Goal: Task Accomplishment & Management: Use online tool/utility

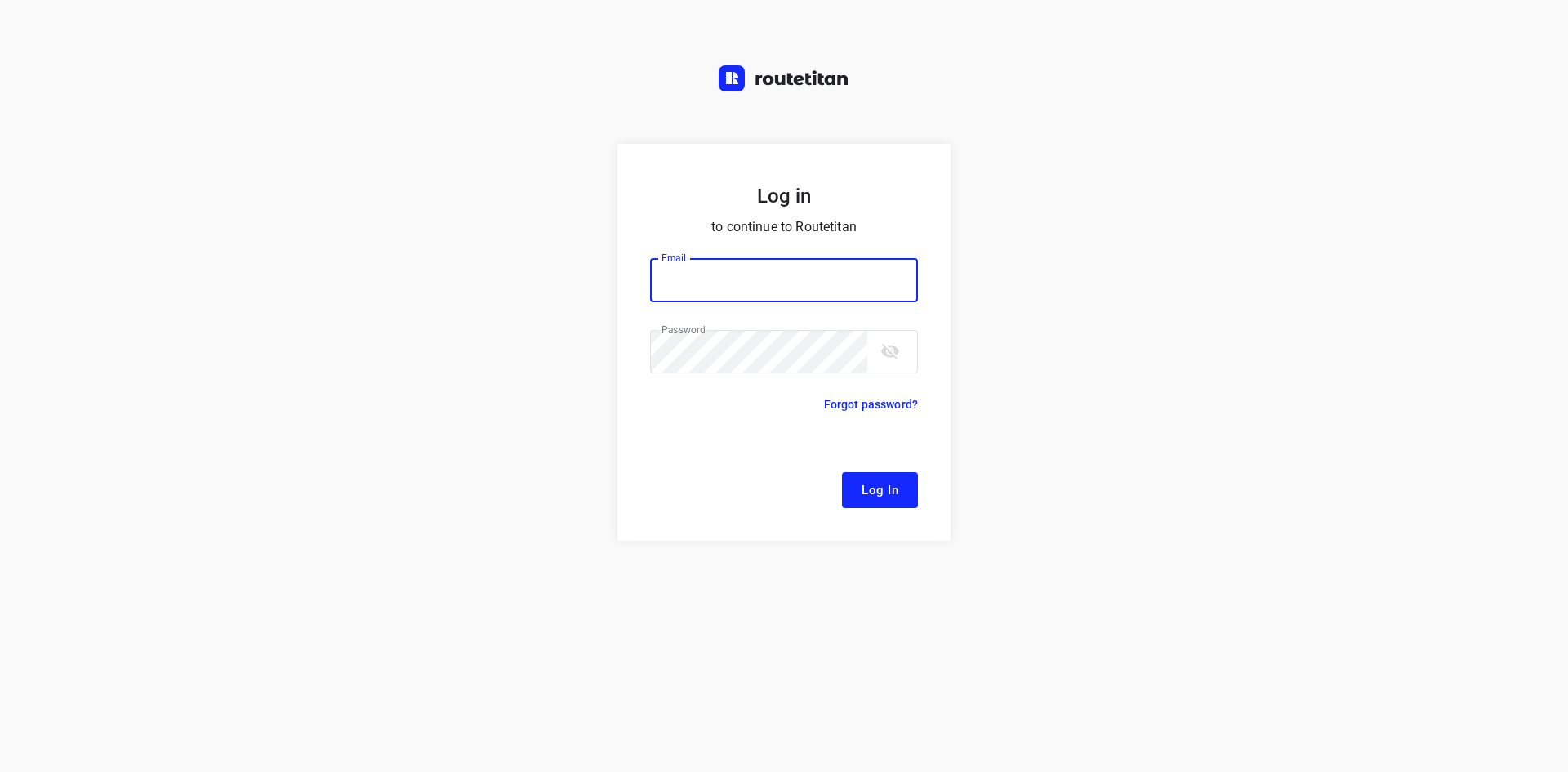
type input "remco@fruitopjewerk.nl"
click at [907, 463] on form "Log in to continue to Routetitan Email remco@fruitopjewerk.nl Email ​ Password …" at bounding box center [784, 341] width 333 height 397
click at [909, 488] on button "Log In" at bounding box center [880, 490] width 76 height 36
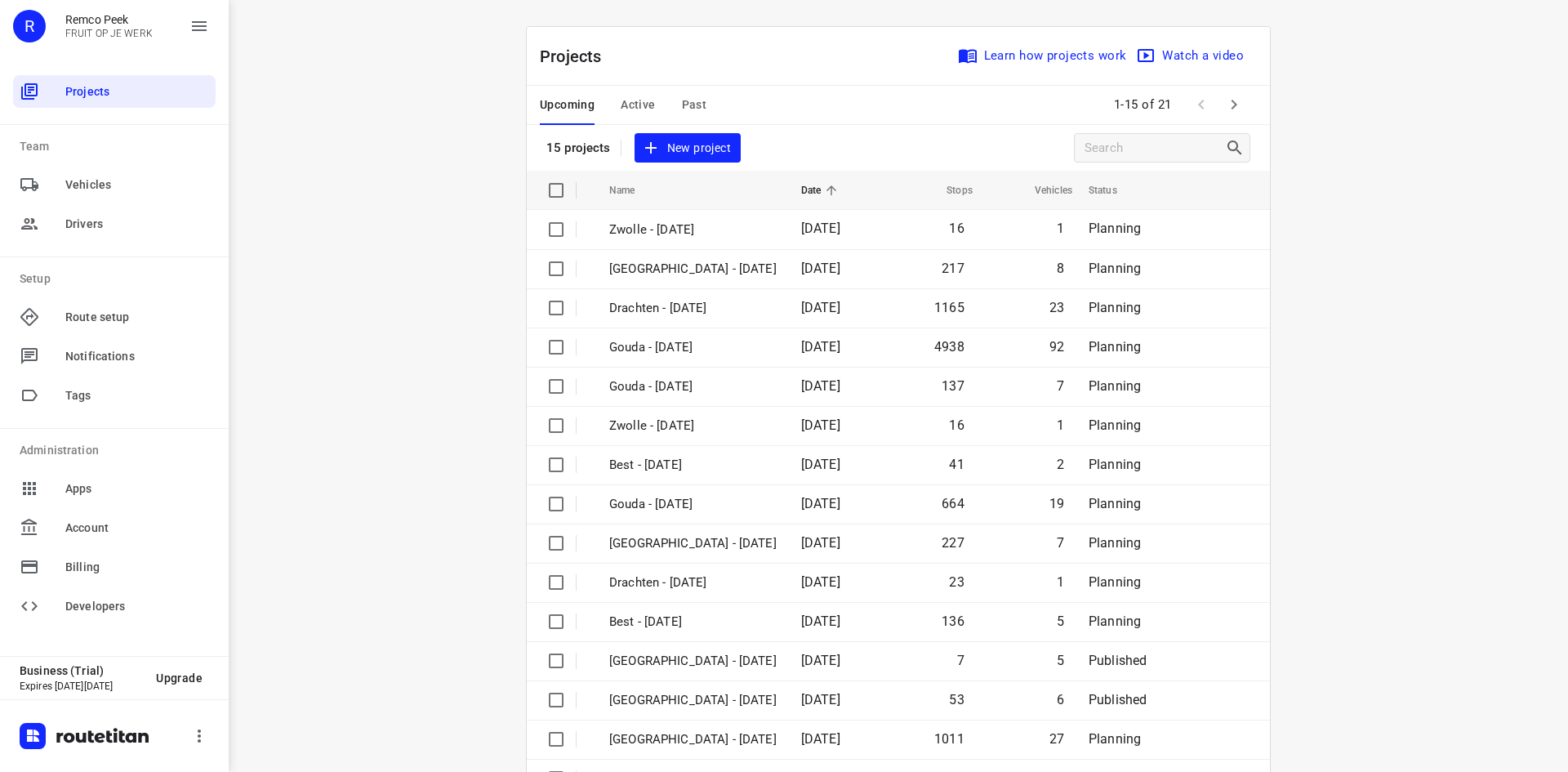
click at [621, 103] on span "Active" at bounding box center [638, 105] width 35 height 21
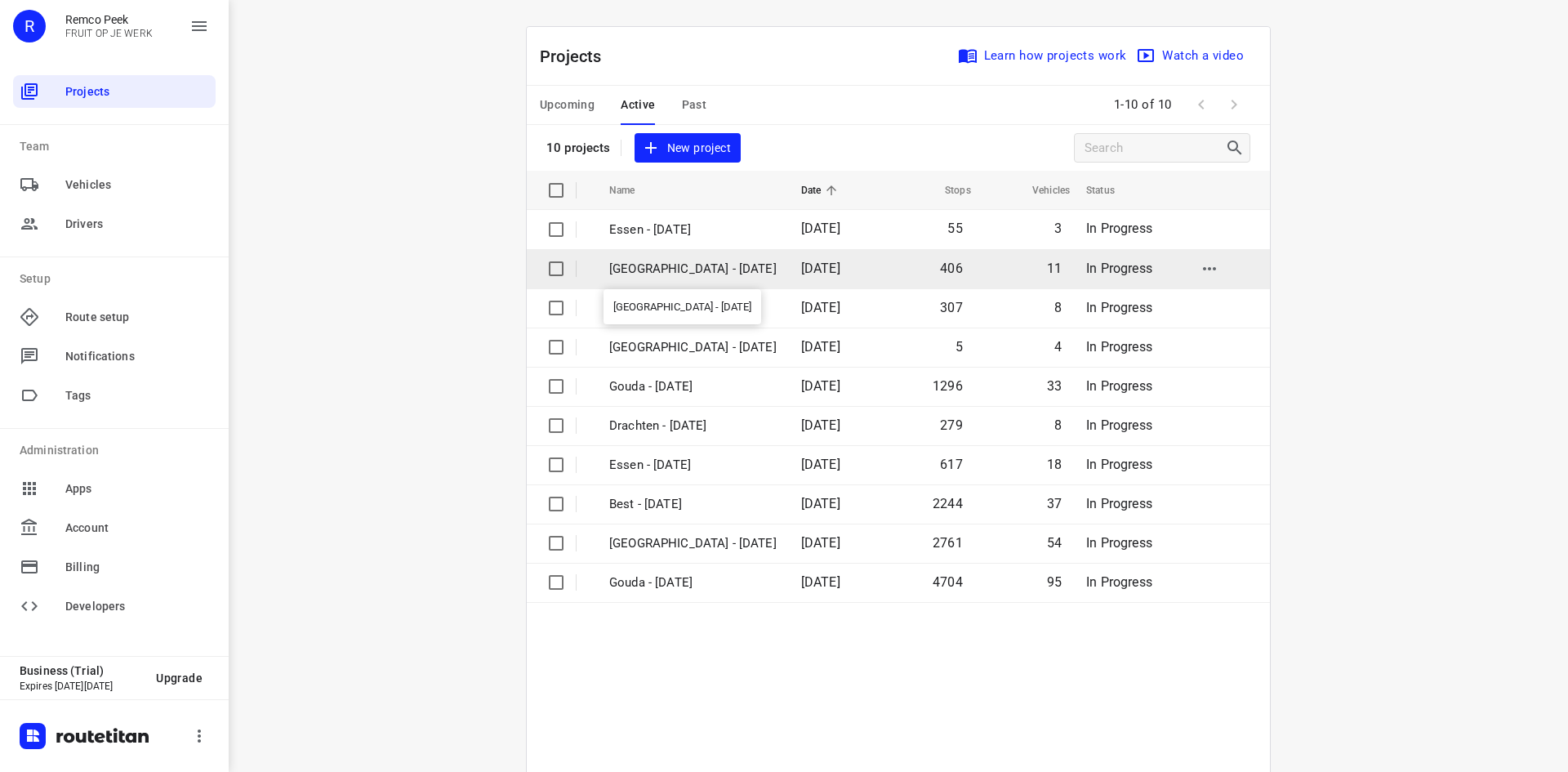
click at [690, 260] on p "[GEOGRAPHIC_DATA] - [DATE]" at bounding box center [692, 269] width 167 height 19
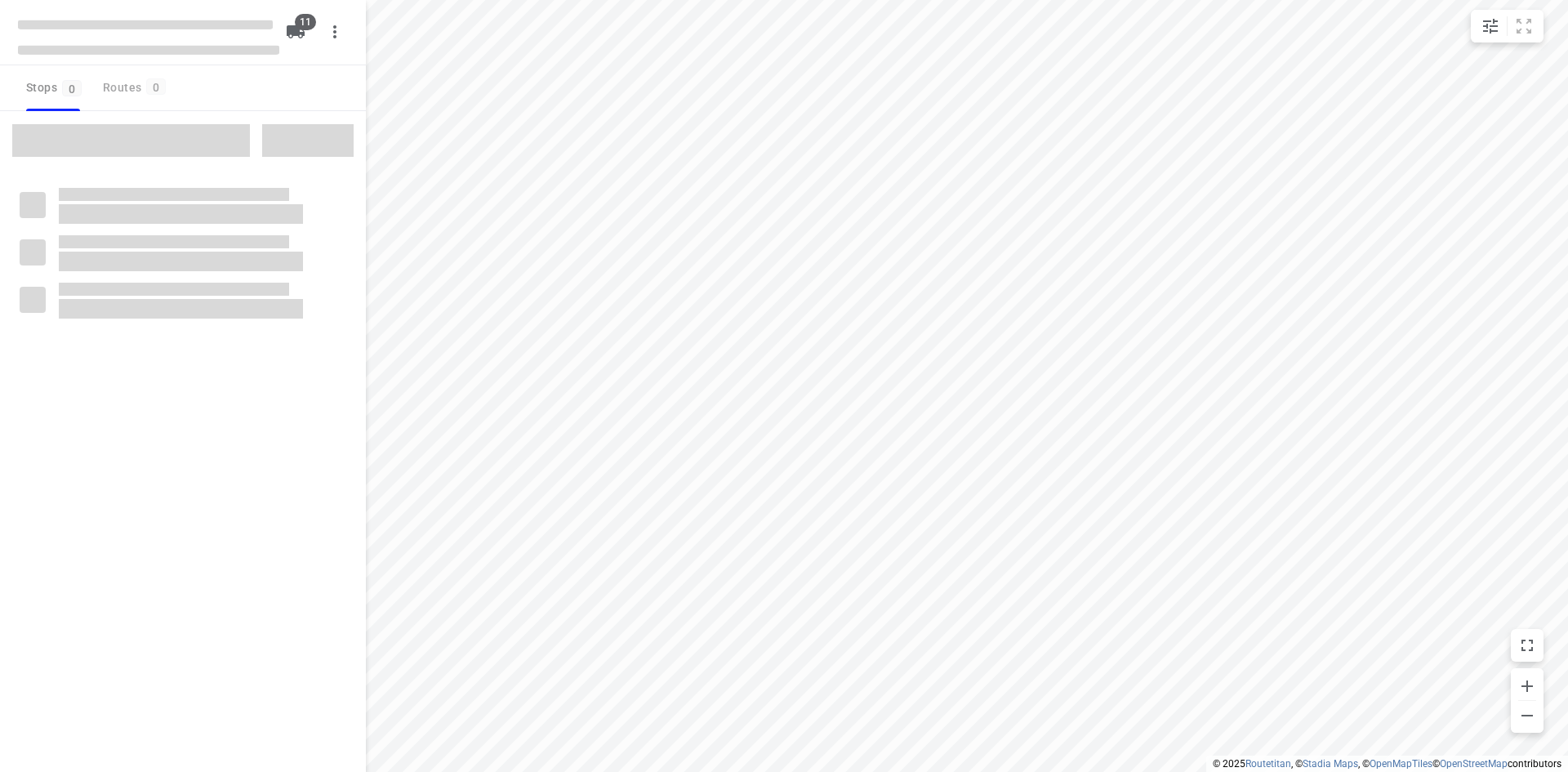
type input "distance"
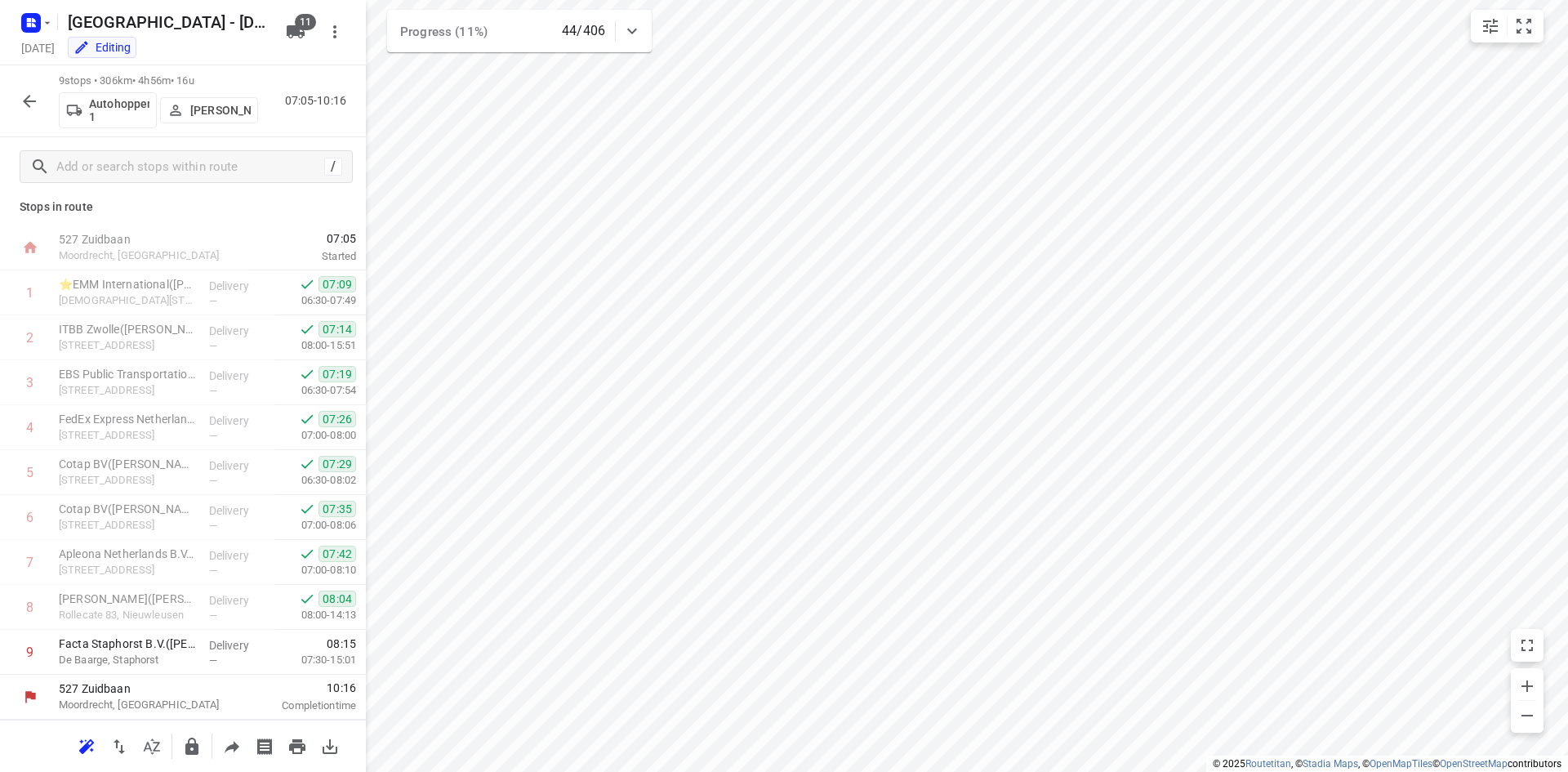
scroll to position [7, 0]
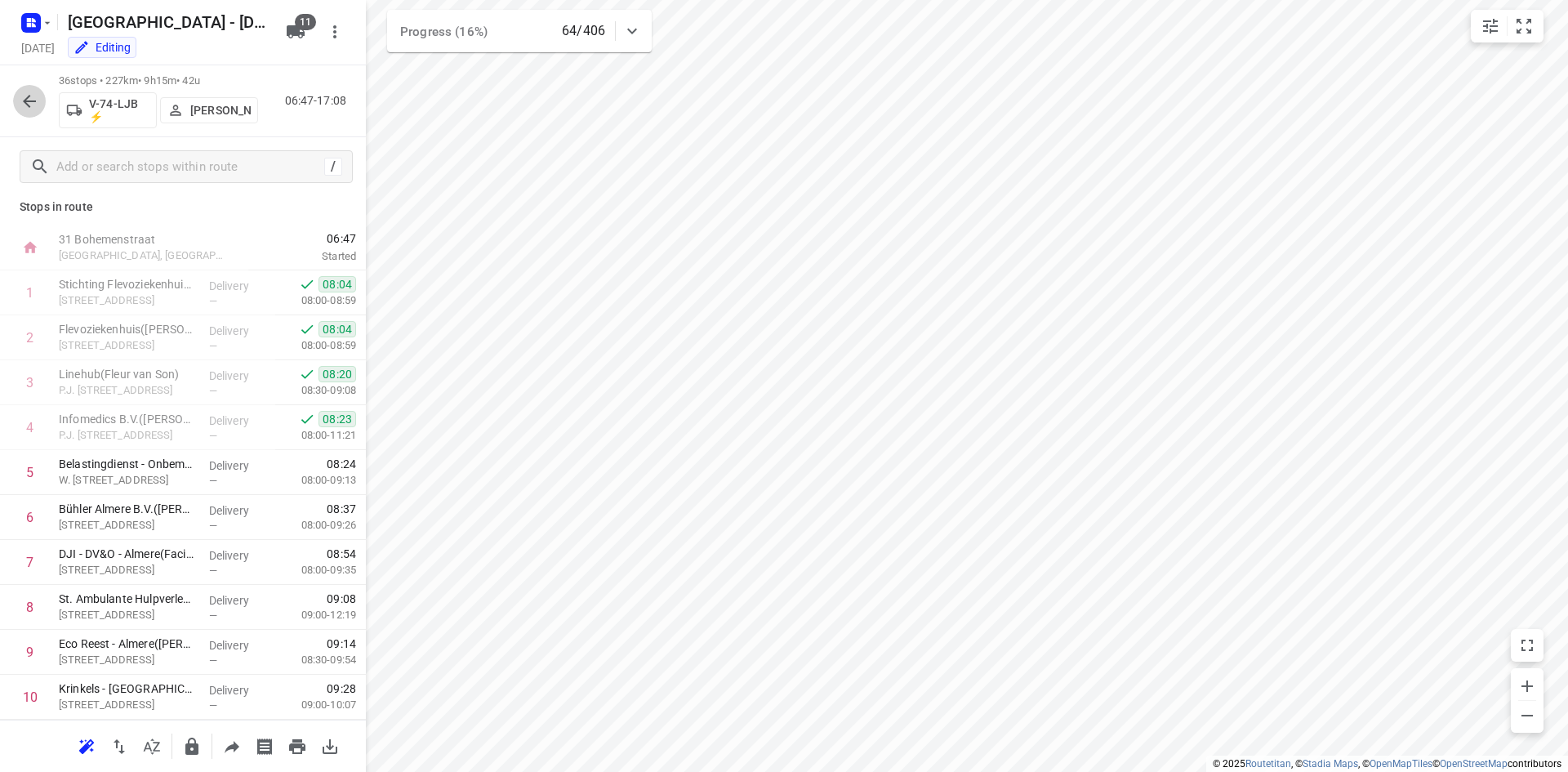
click at [28, 101] on icon "button" at bounding box center [30, 101] width 13 height 13
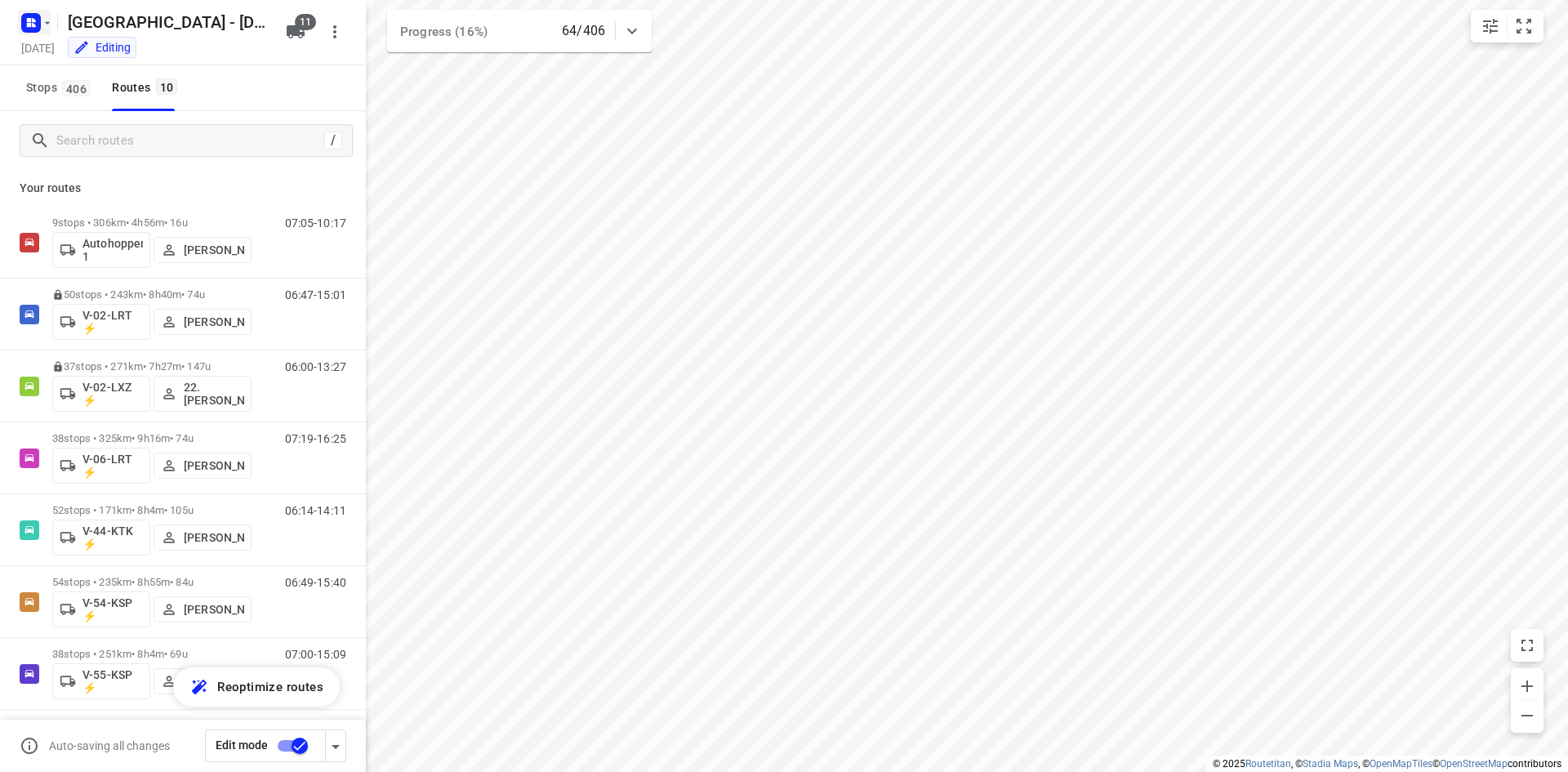
click at [41, 22] on icon "button" at bounding box center [48, 23] width 13 height 13
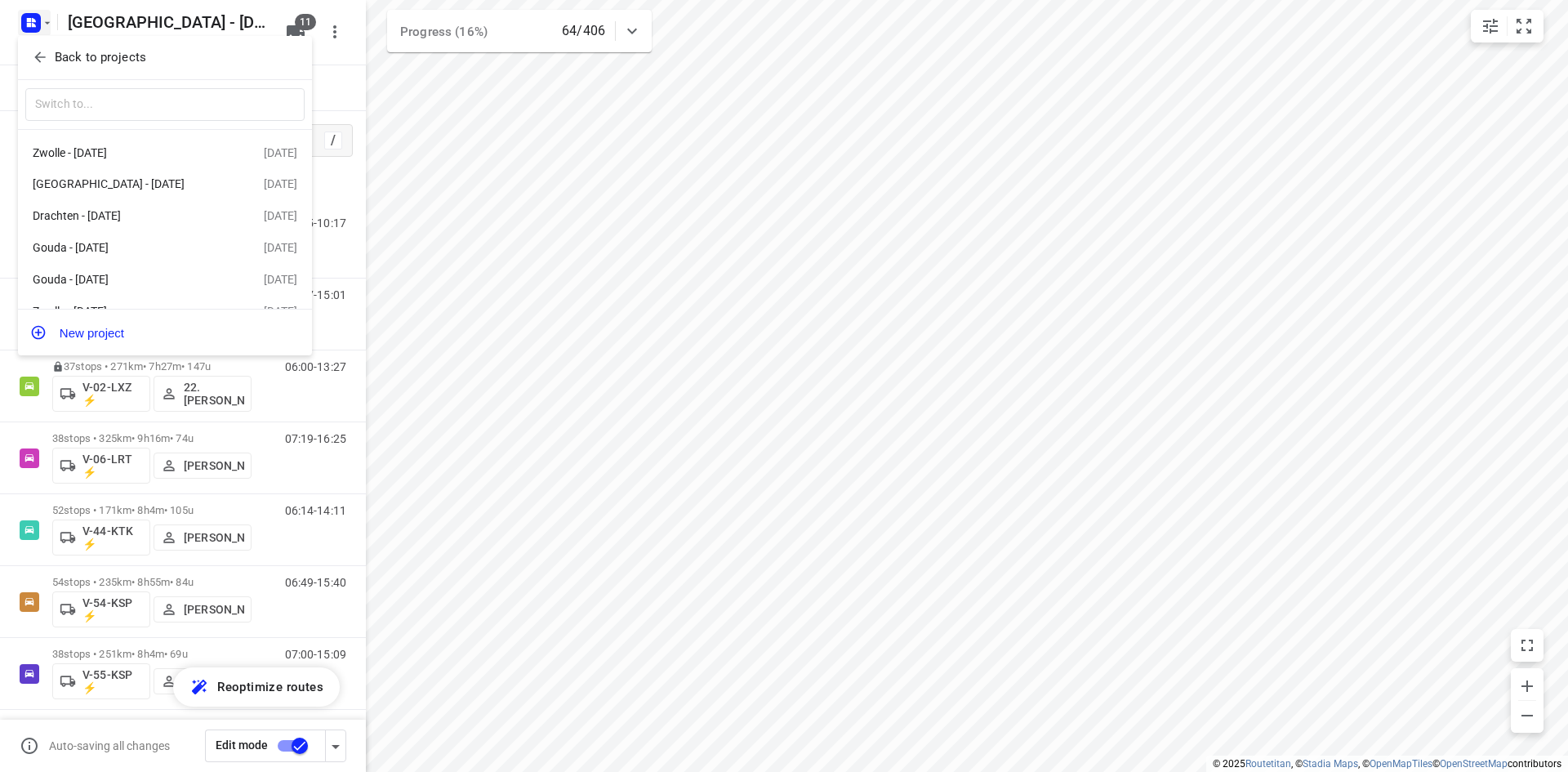
click at [330, 89] on div at bounding box center [784, 386] width 1568 height 772
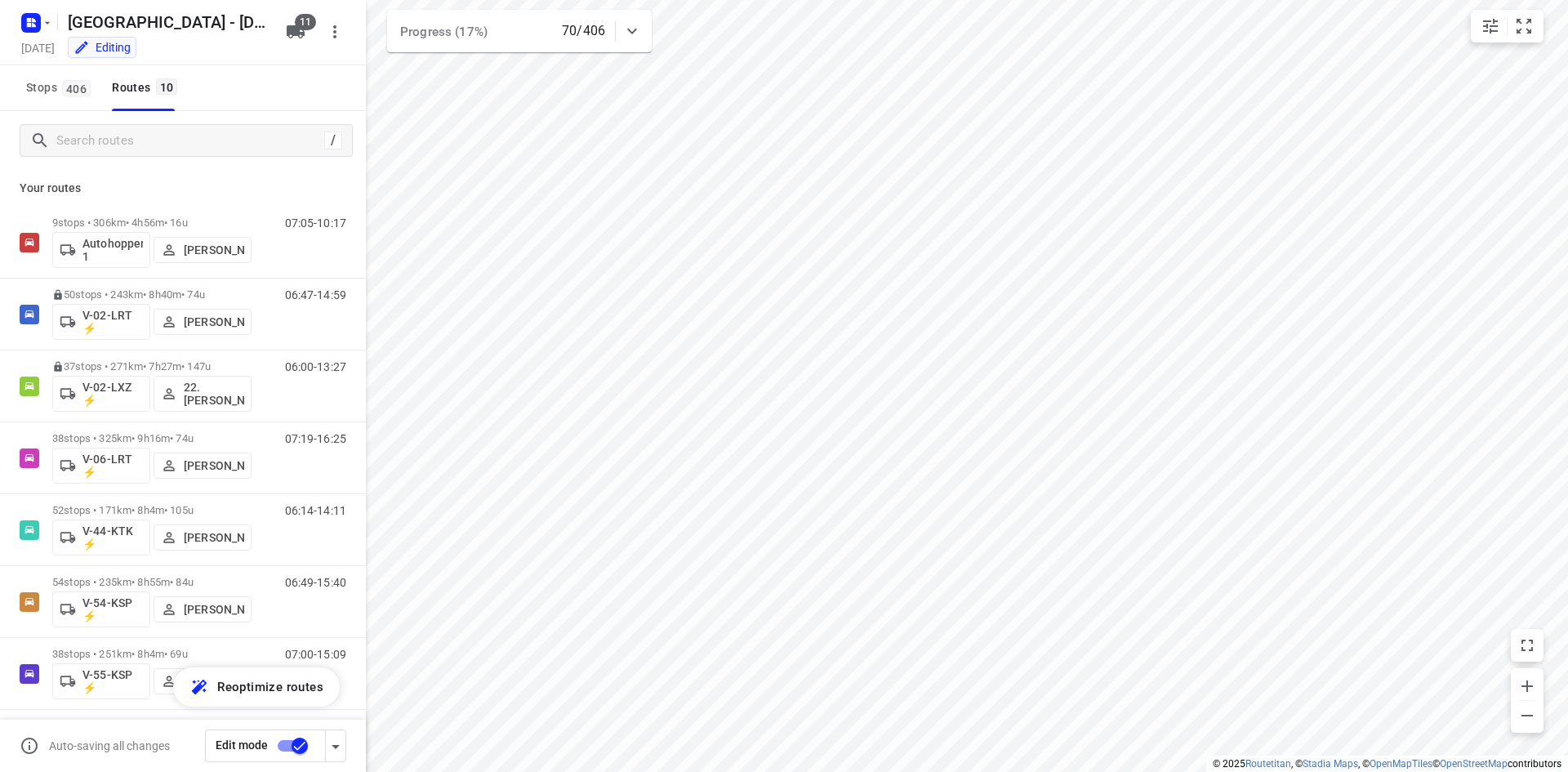
drag, startPoint x: 265, startPoint y: 105, endPoint x: 250, endPoint y: 114, distance: 17.5
click at [250, 114] on div "Zwolle - Tuesday Tuesday, Aug 19 Editing 11 Stops 406 Routes 10 / Your routes 9…" at bounding box center [183, 386] width 366 height 772
click at [178, 177] on div "Your routes 9 stops • 306km • 4h56m • 16u Autohopper 1 Nina Jo An Kleinjan 07:0…" at bounding box center [183, 493] width 366 height 647
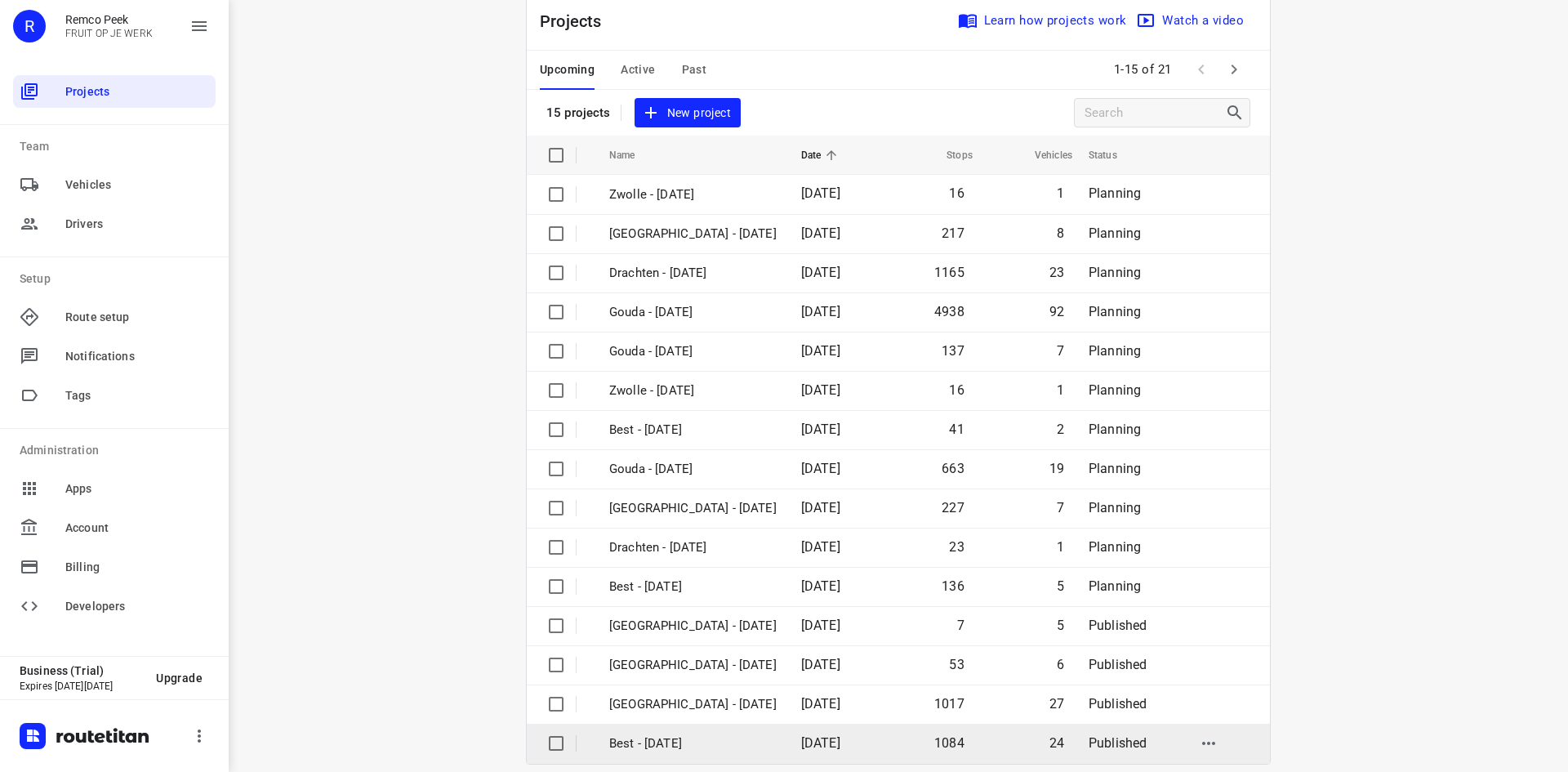
scroll to position [54, 0]
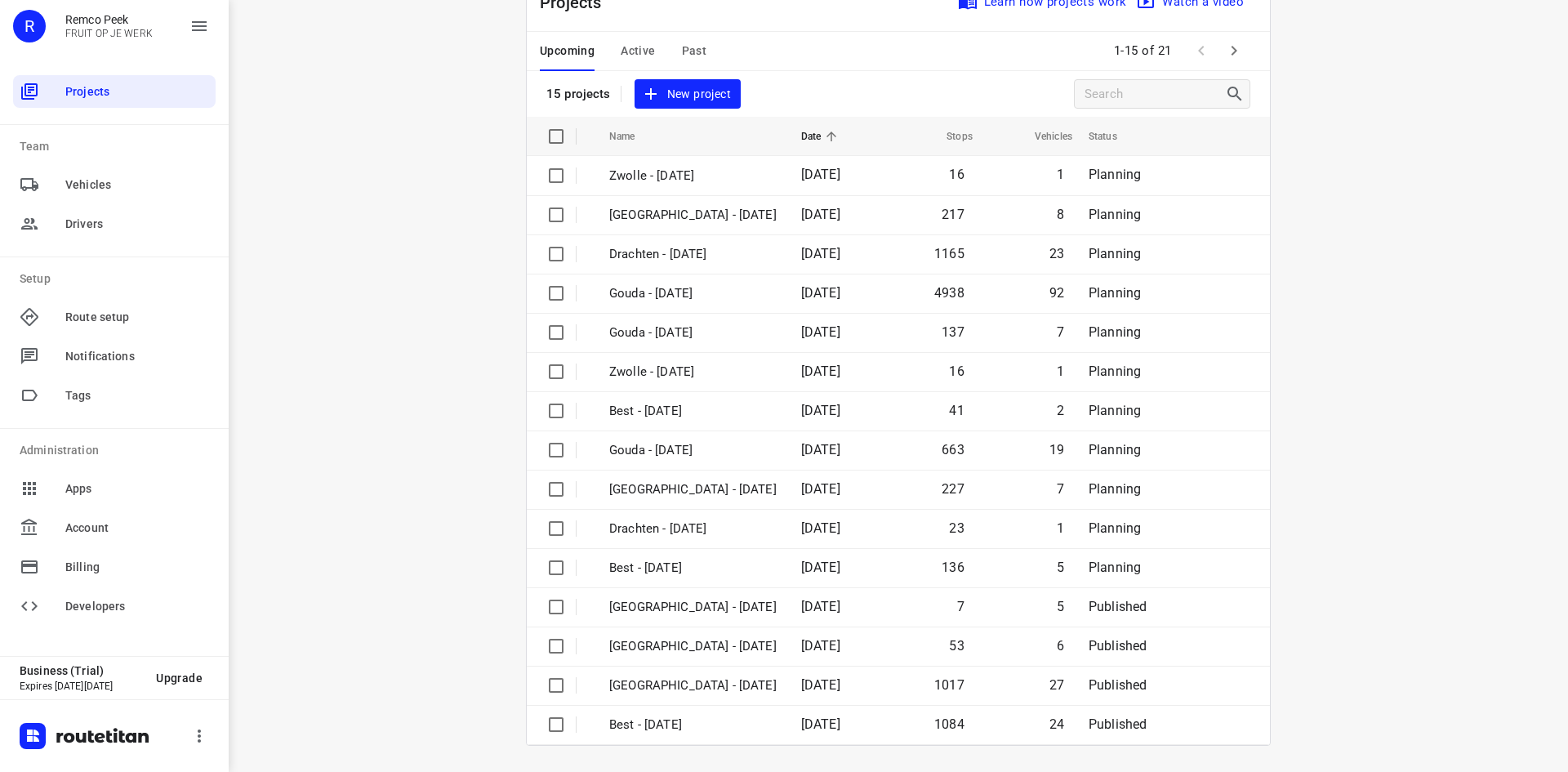
click at [1252, 67] on div "Upcoming Active Past 1-15 of 21" at bounding box center [898, 52] width 743 height 40
click at [1225, 51] on icon "button" at bounding box center [1234, 51] width 20 height 20
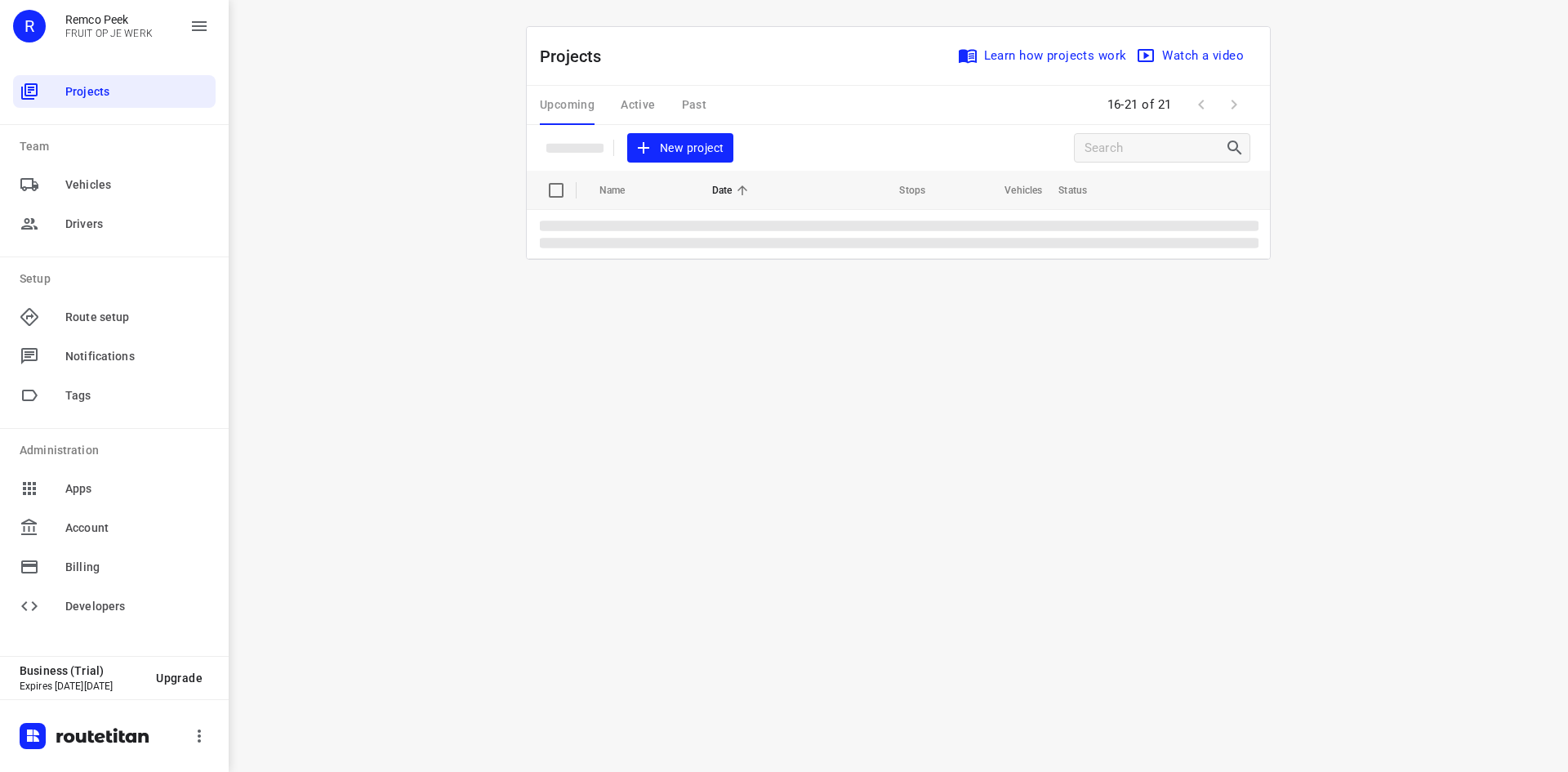
scroll to position [0, 0]
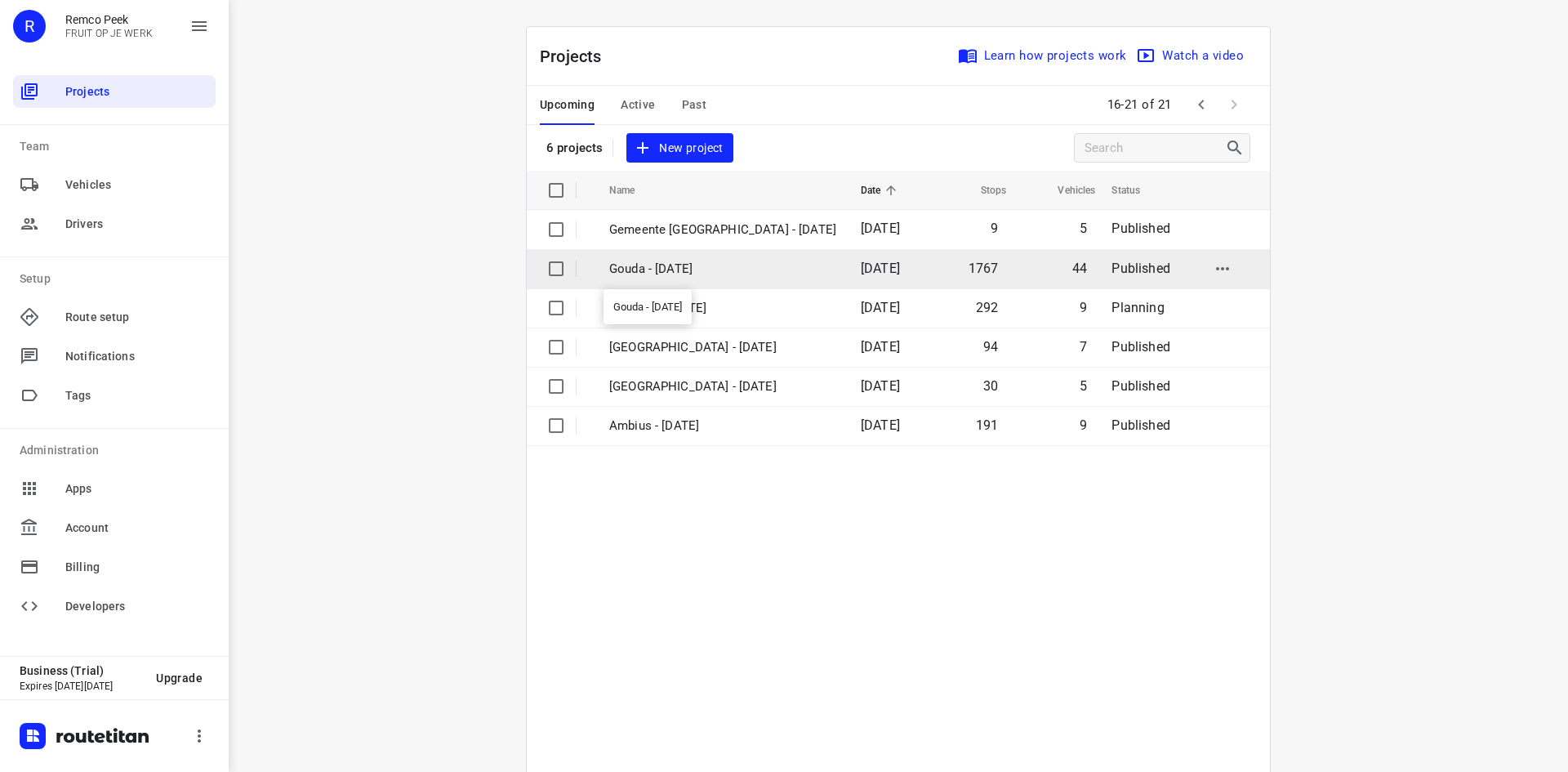
click at [703, 273] on p "Gouda - Wednesday" at bounding box center [722, 269] width 227 height 19
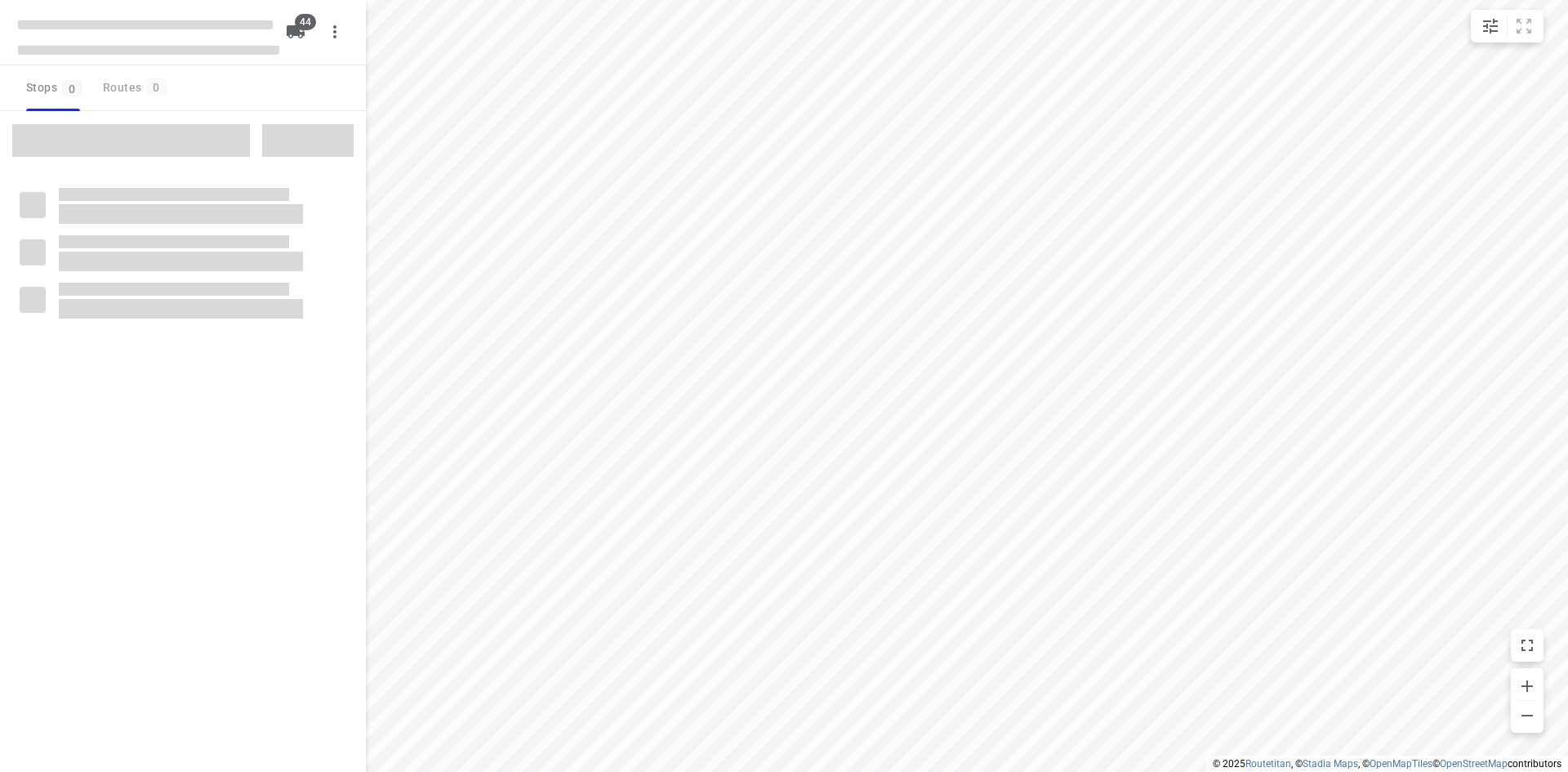
type input "distance"
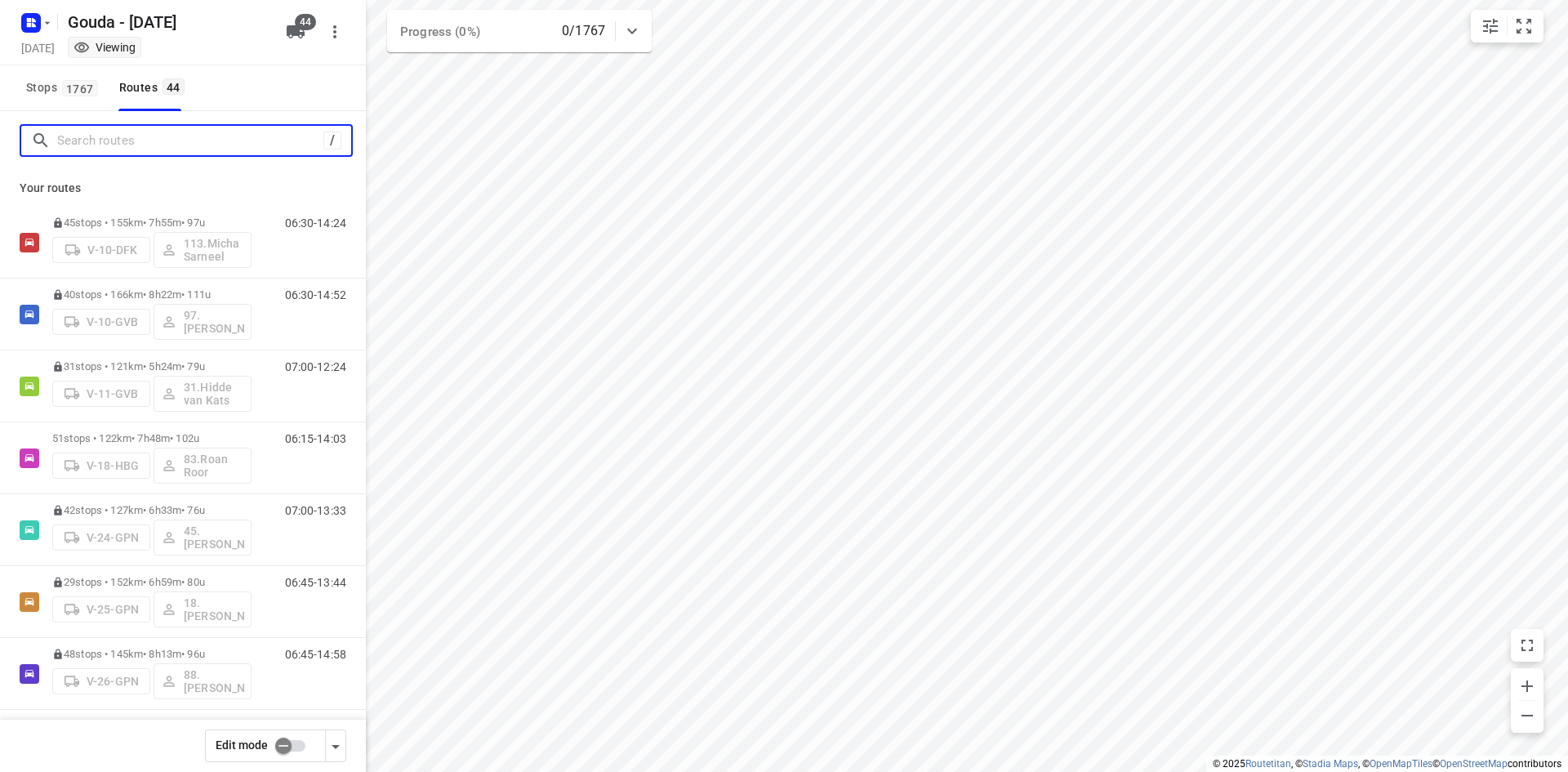
click at [185, 142] on input "Search routes" at bounding box center [190, 140] width 266 height 26
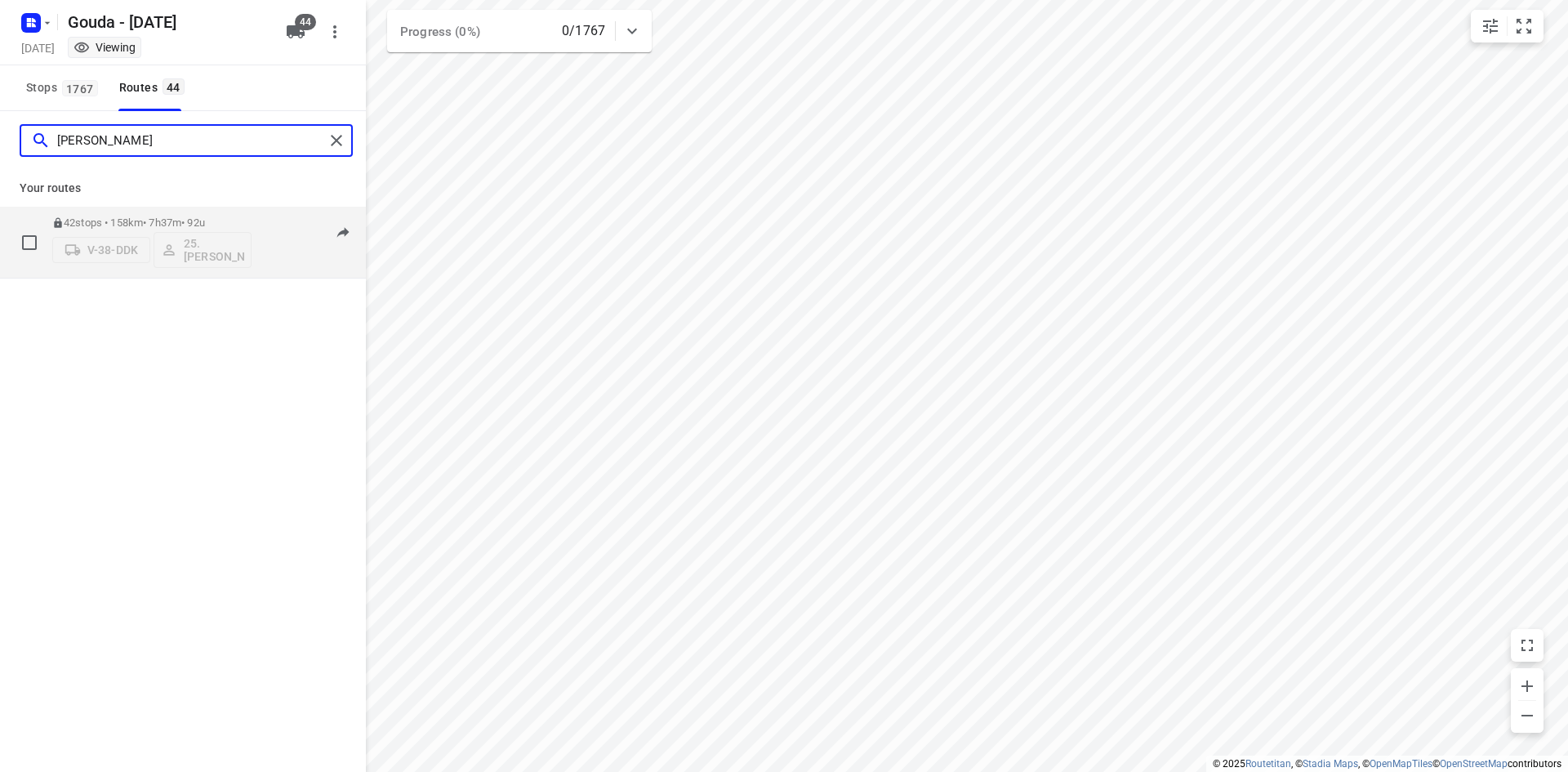
type input "hassan"
click at [200, 219] on p "42 stops • 158km • 7h37m • 92u" at bounding box center [152, 222] width 200 height 12
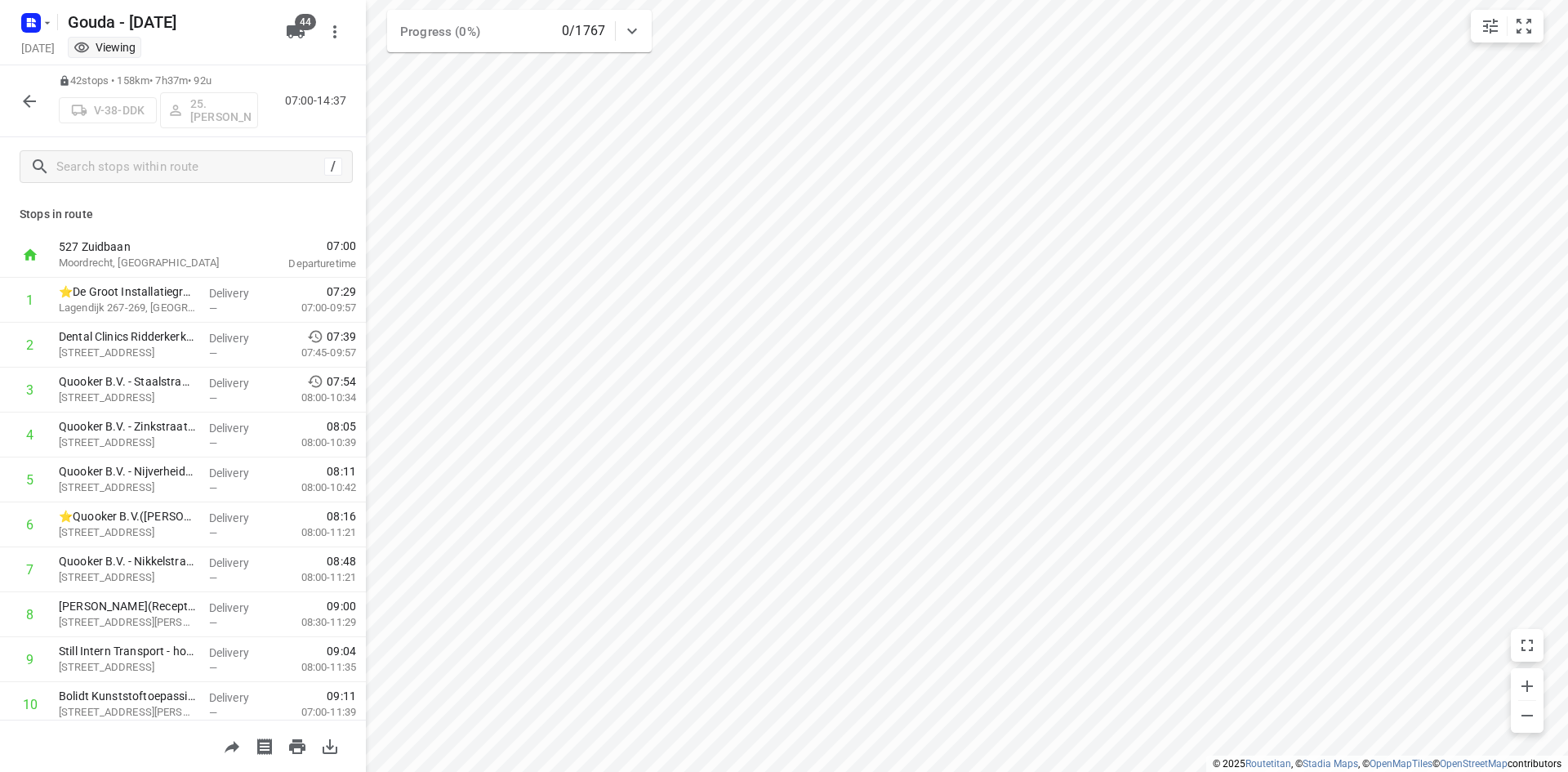
click at [31, 103] on icon "button" at bounding box center [30, 101] width 20 height 20
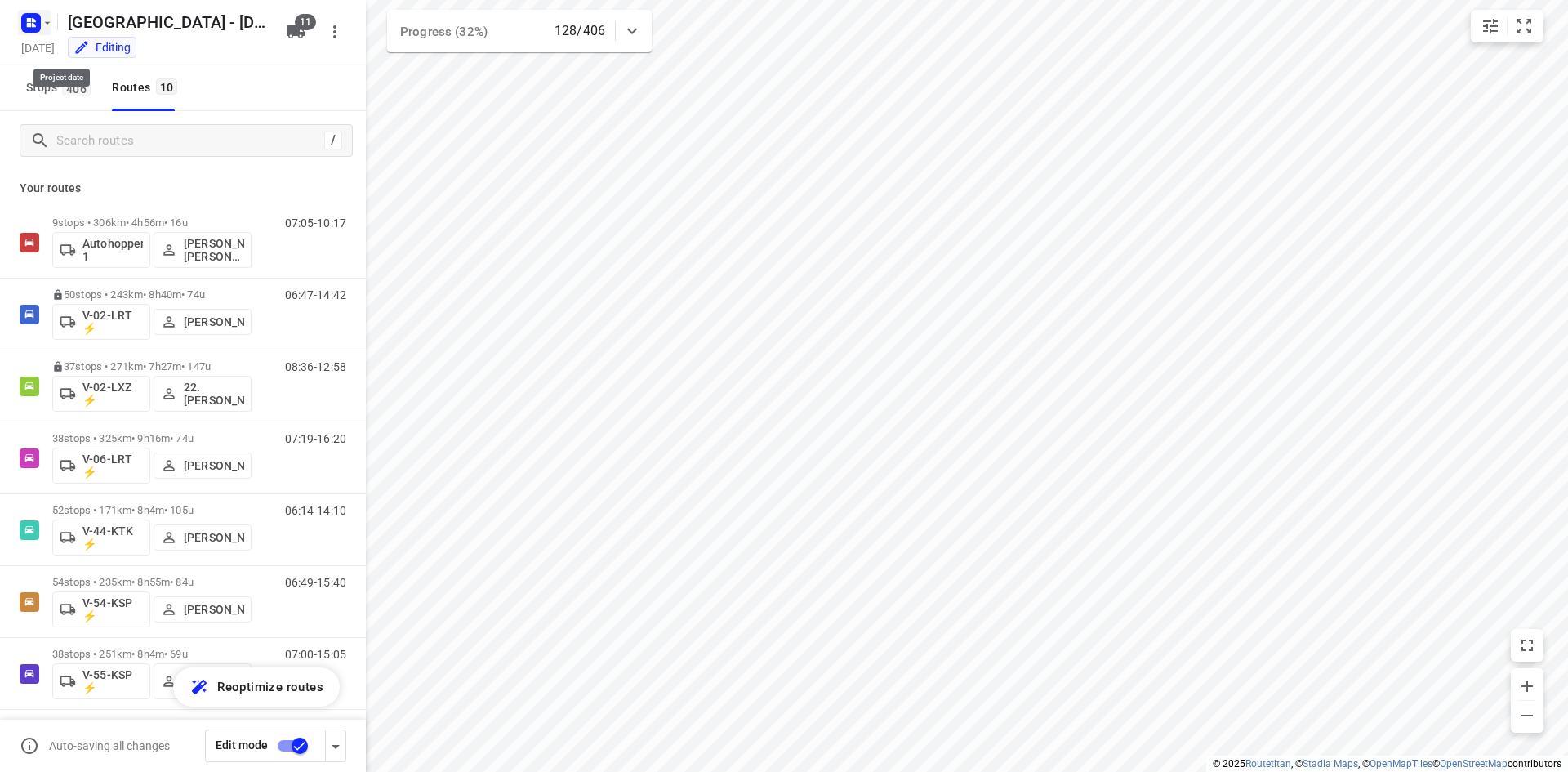
click at [22, 24] on rect "button" at bounding box center [31, 23] width 20 height 20
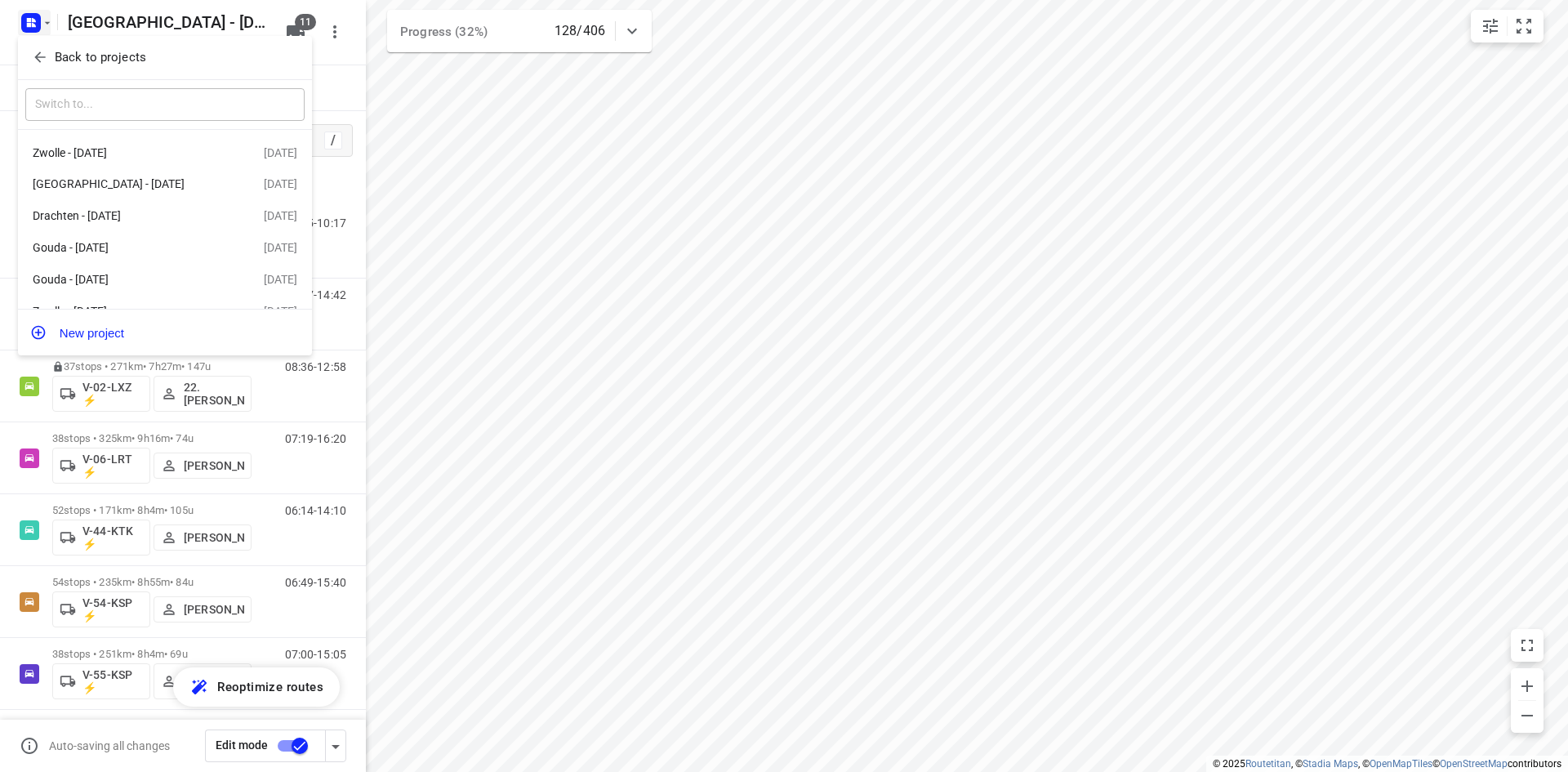
click at [64, 57] on p "Back to projects" at bounding box center [100, 57] width 92 height 19
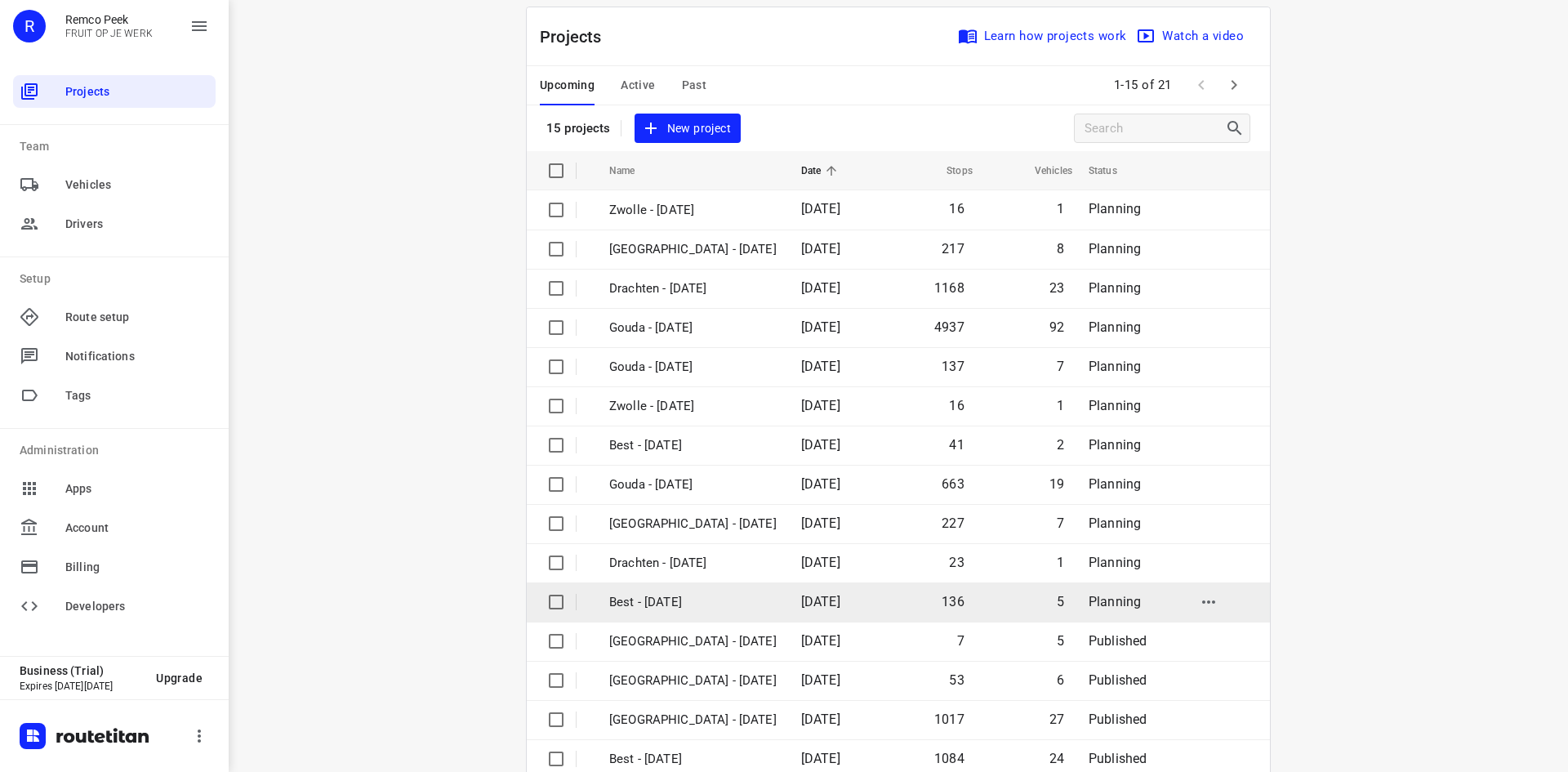
scroll to position [54, 0]
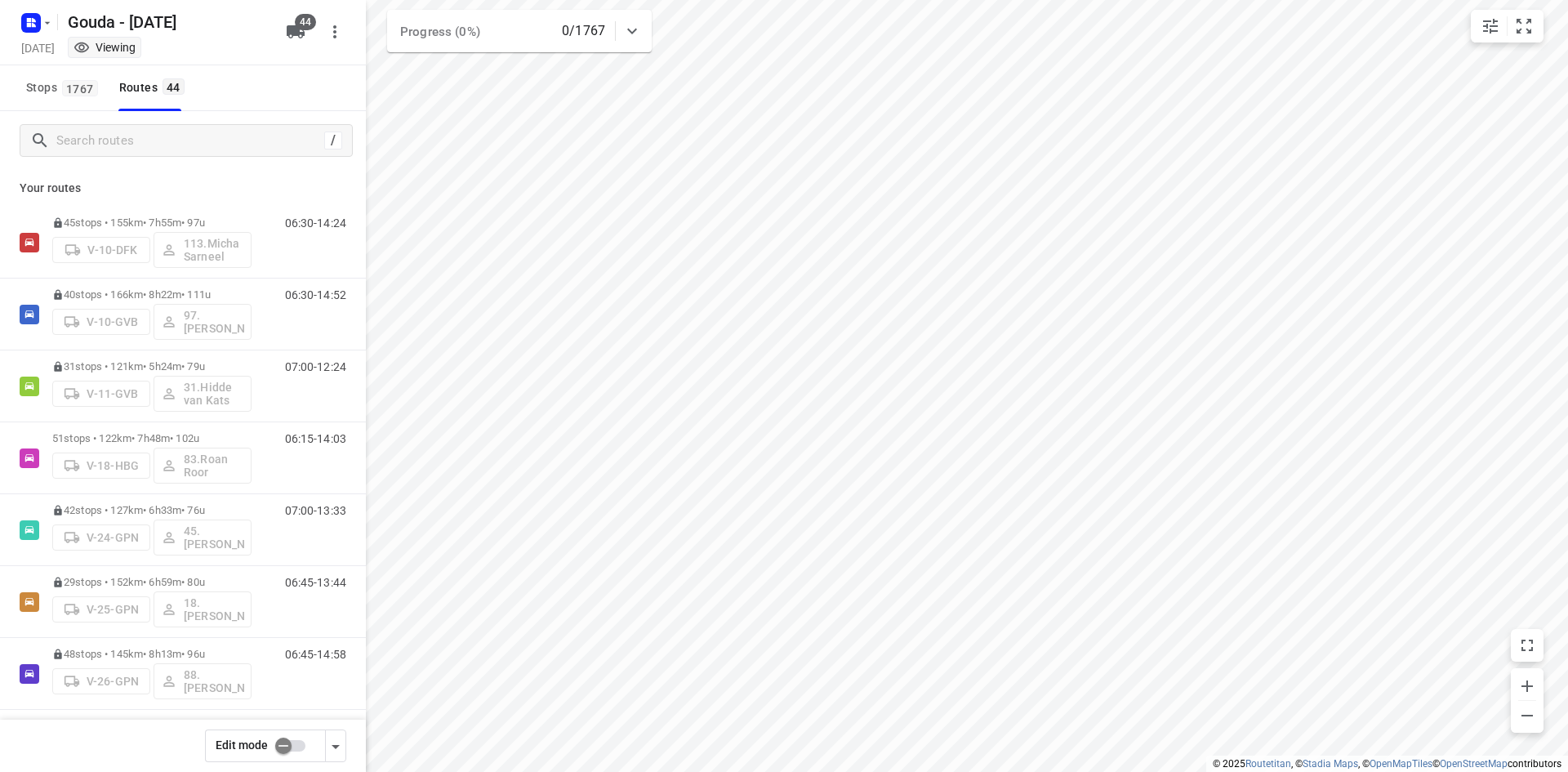
click at [338, 85] on div "Stops 1767 Routes 44" at bounding box center [183, 87] width 366 height 45
click at [294, 185] on p "Your routes" at bounding box center [183, 188] width 326 height 17
click at [51, 18] on icon "button" at bounding box center [48, 23] width 13 height 13
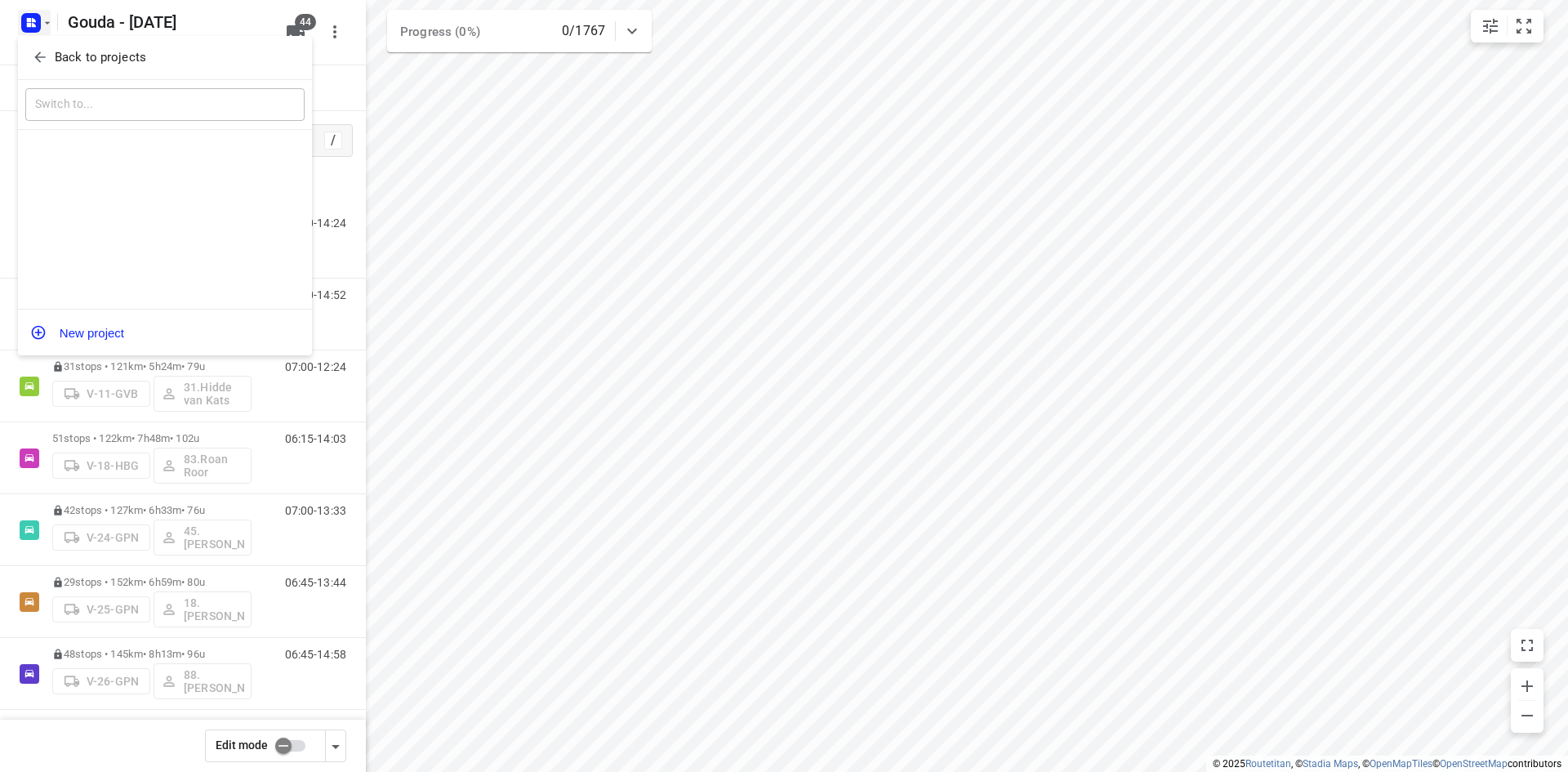
click at [80, 45] on button "Back to projects" at bounding box center [165, 57] width 279 height 27
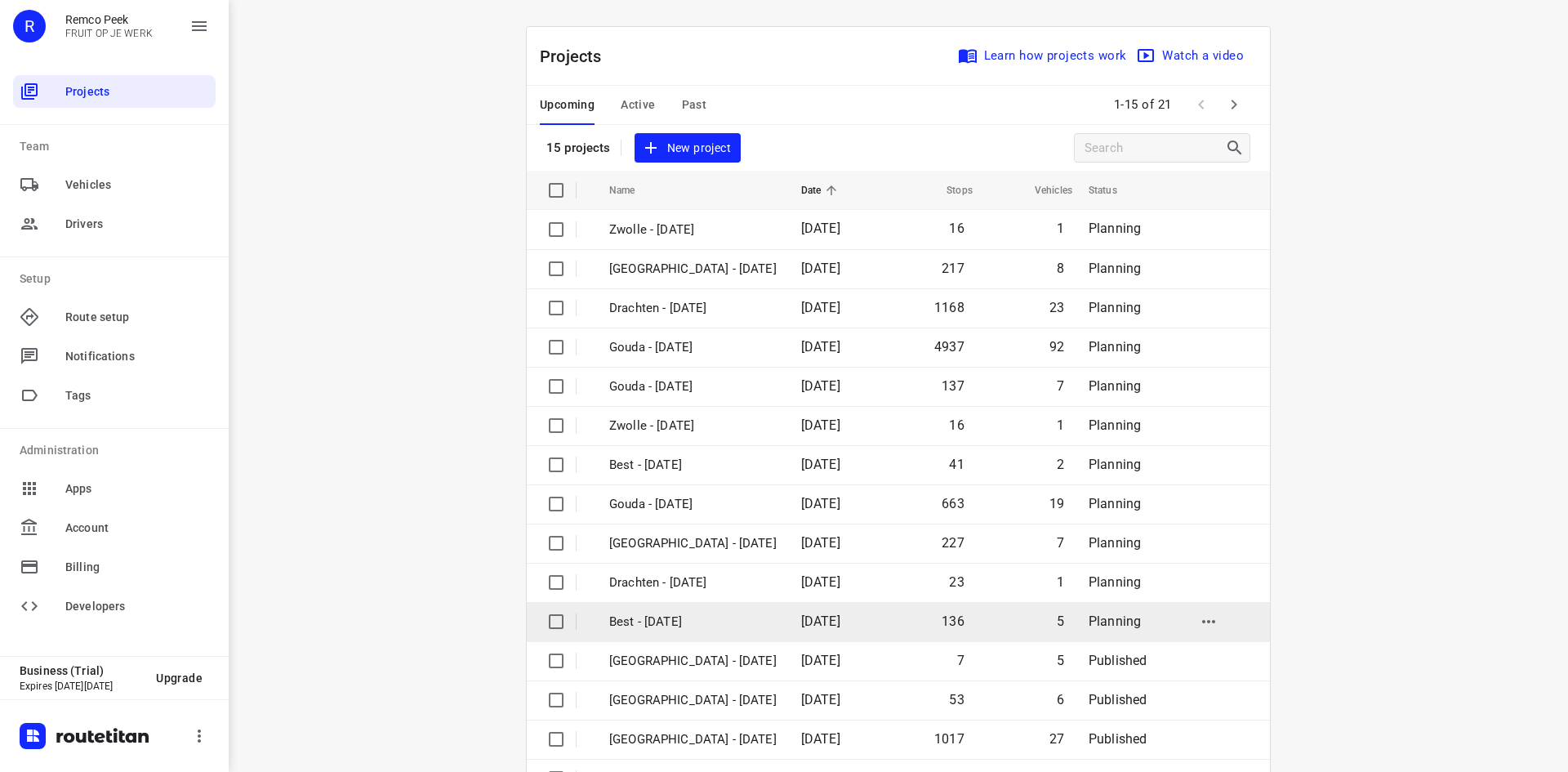
scroll to position [54, 0]
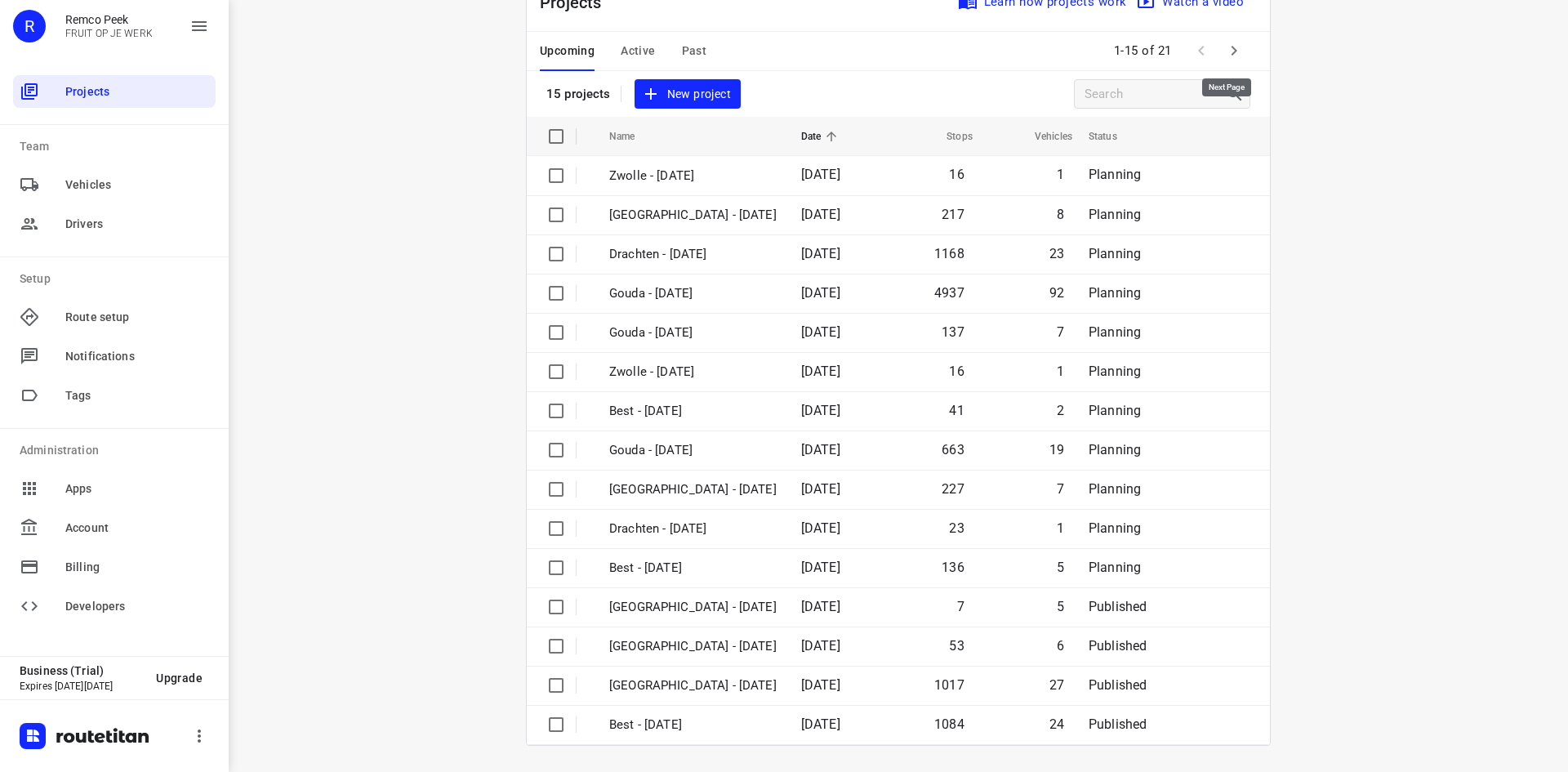
click at [1237, 56] on icon "button" at bounding box center [1234, 51] width 20 height 20
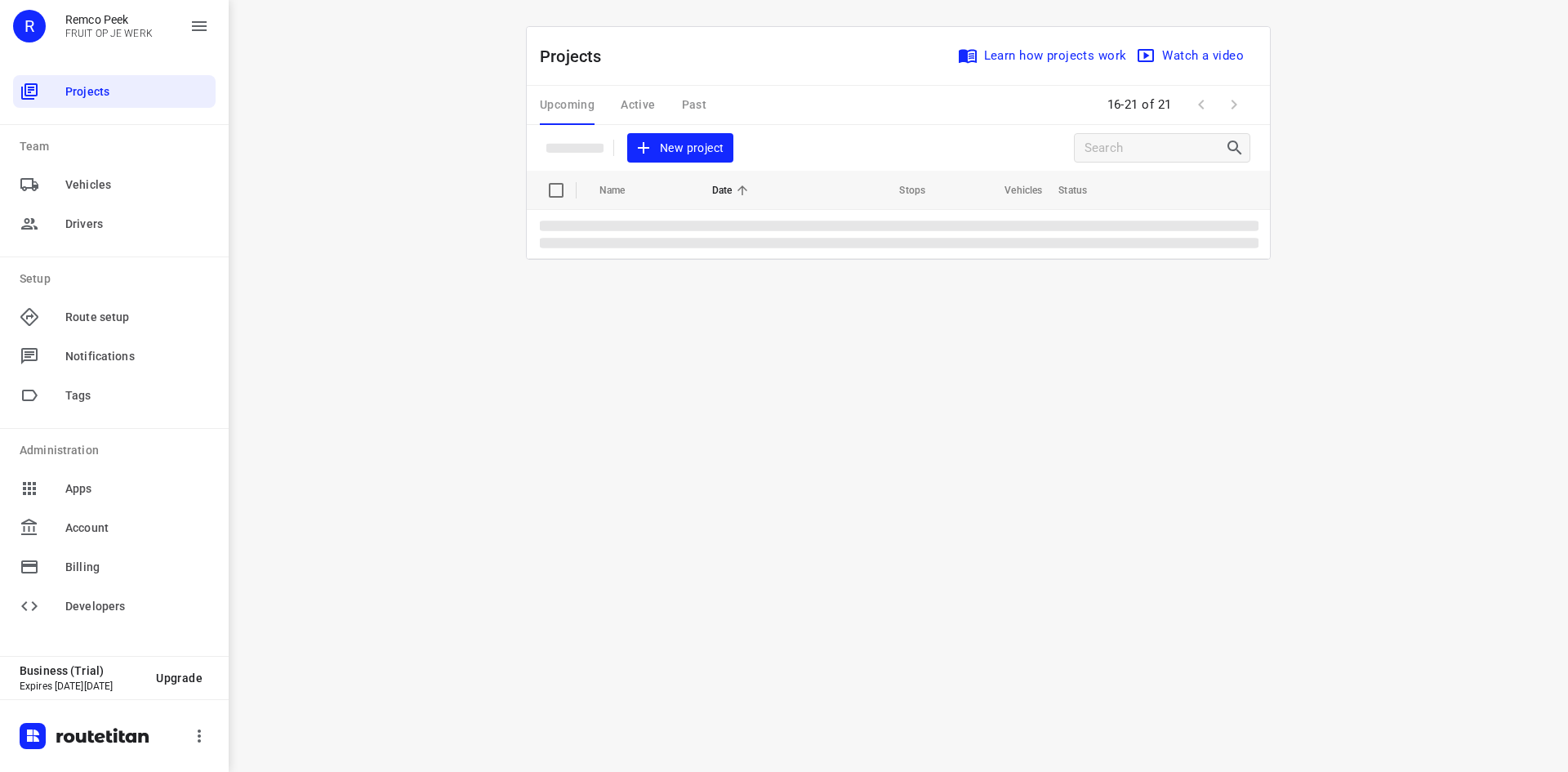
scroll to position [0, 0]
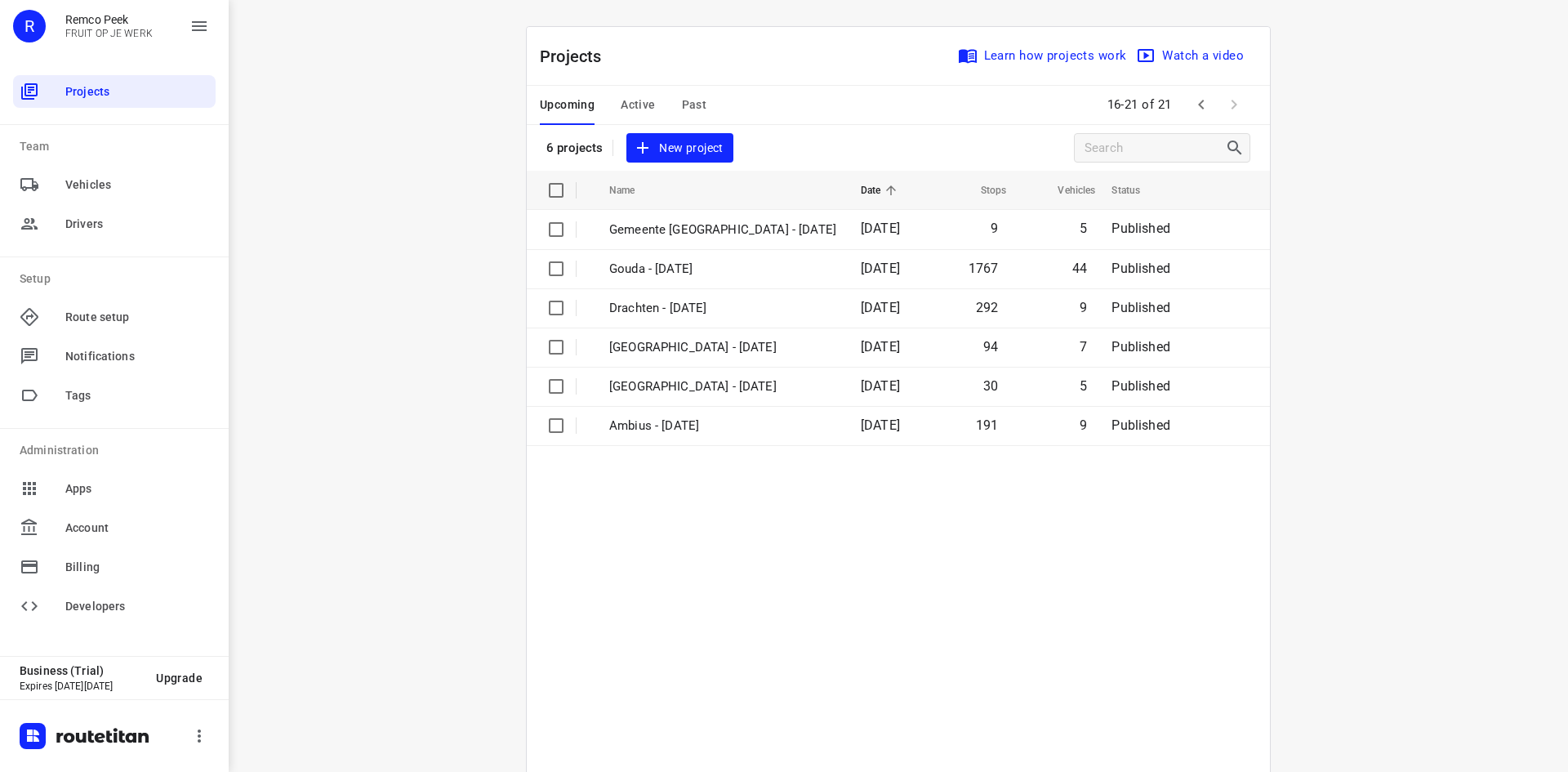
click at [1222, 100] on span at bounding box center [1234, 105] width 33 height 33
click at [1196, 100] on icon "button" at bounding box center [1201, 105] width 20 height 20
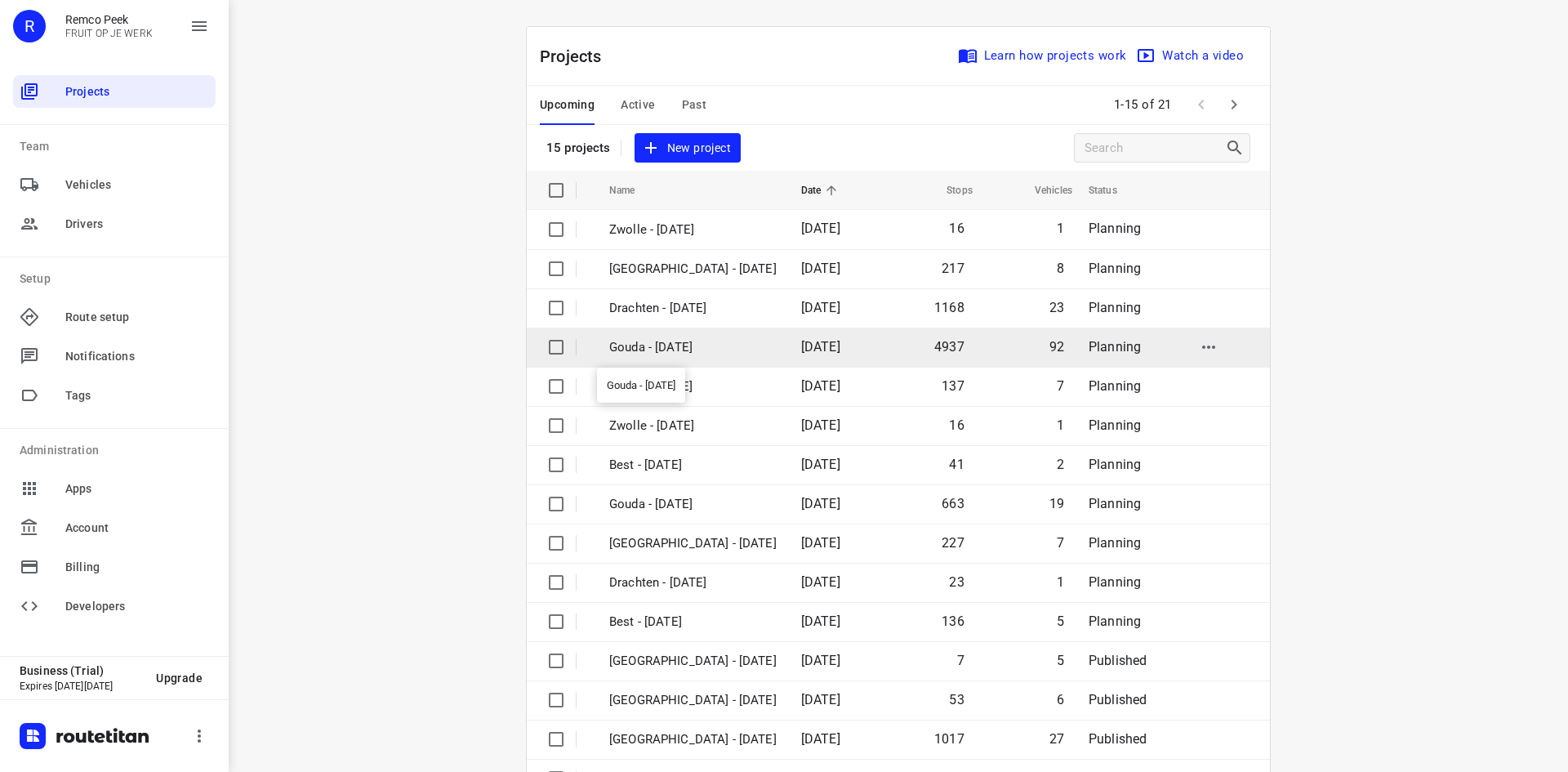
click at [701, 339] on p "Gouda - [DATE]" at bounding box center [692, 347] width 167 height 19
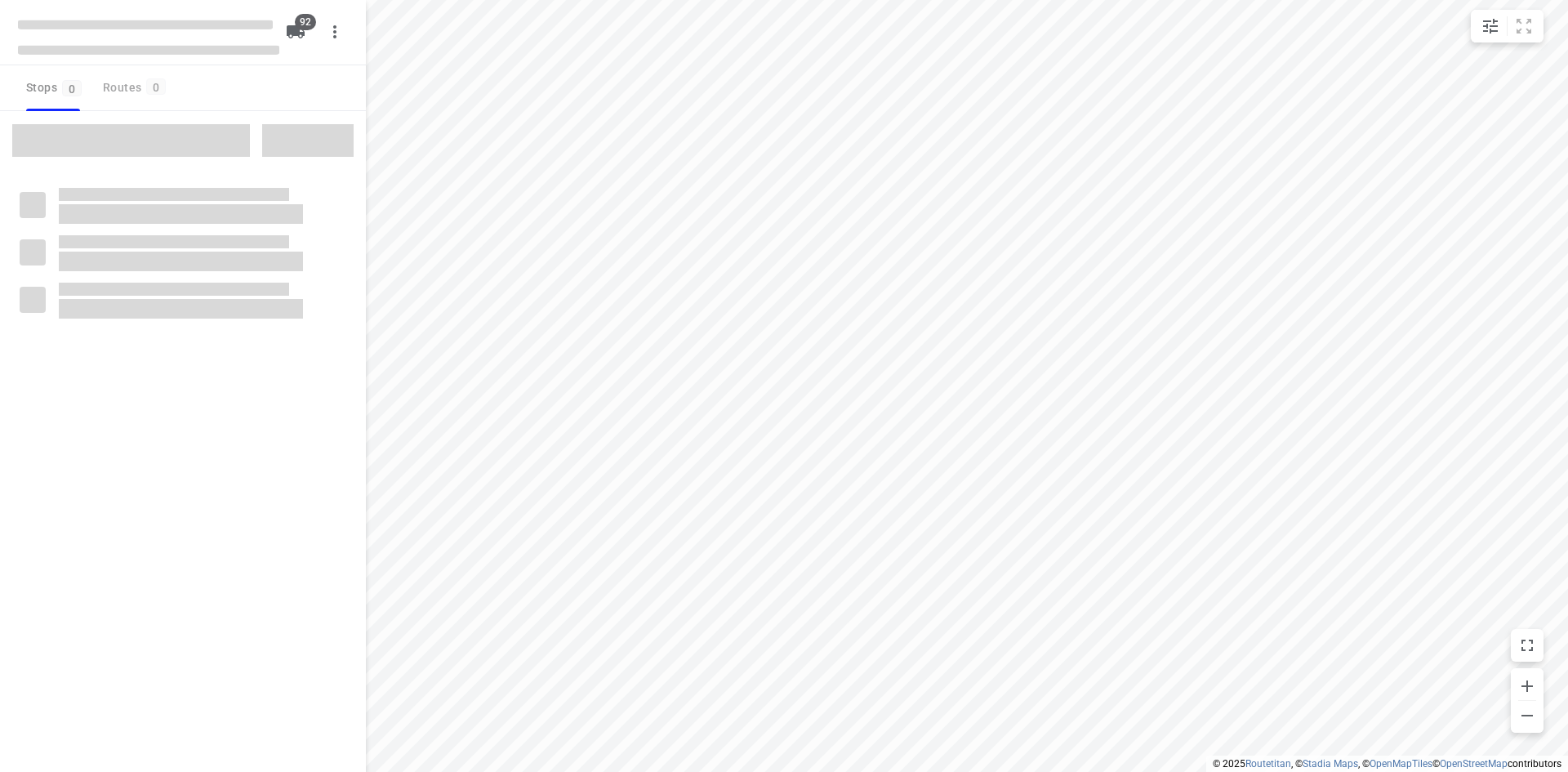
type input "distance"
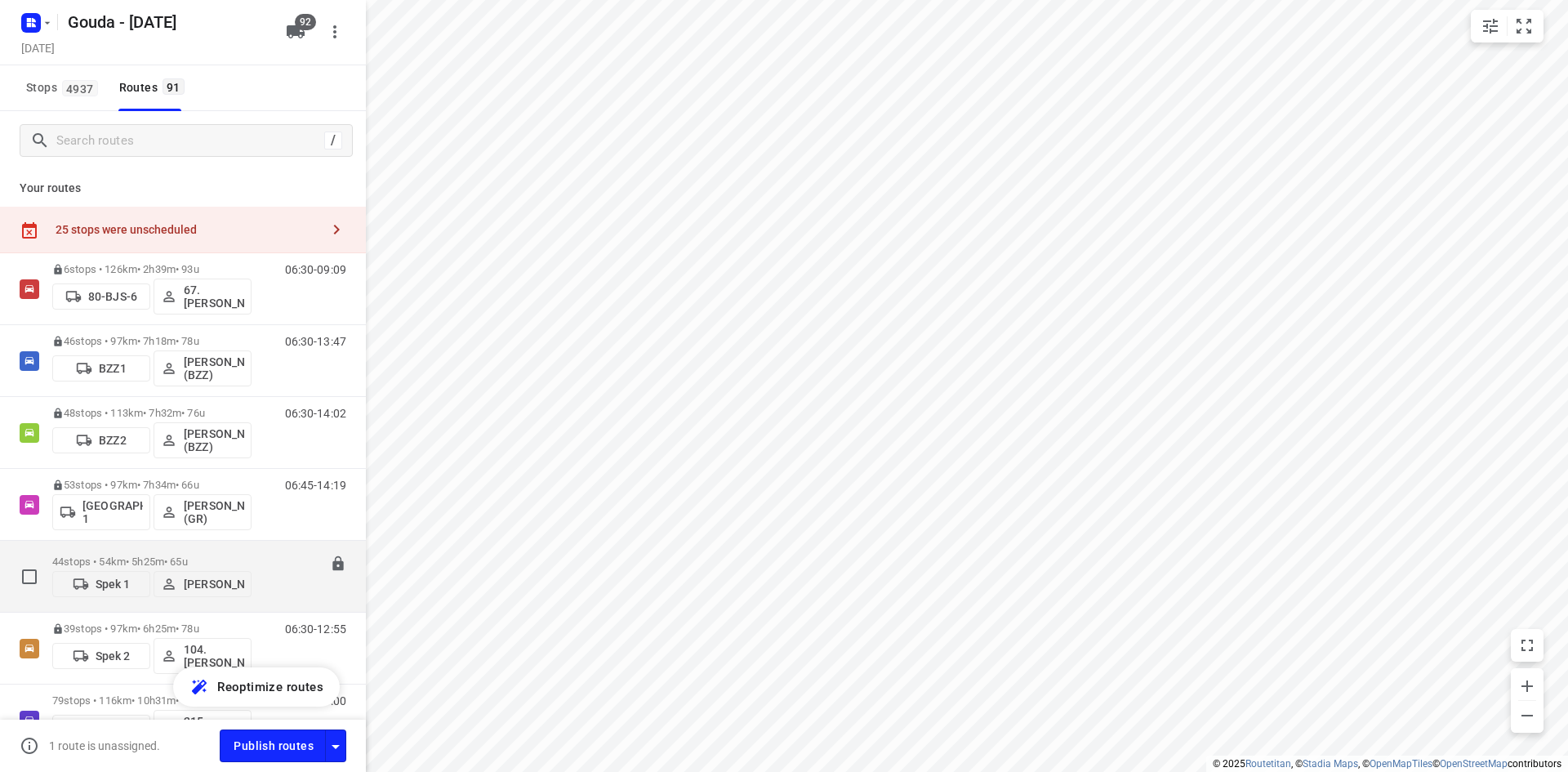
click at [270, 555] on div "08:00-13:25" at bounding box center [305, 580] width 82 height 49
click at [229, 550] on div "44 stops • 54km • 5h25m • 65u Spek 1 Gerard Krijgsman" at bounding box center [152, 577] width 200 height 58
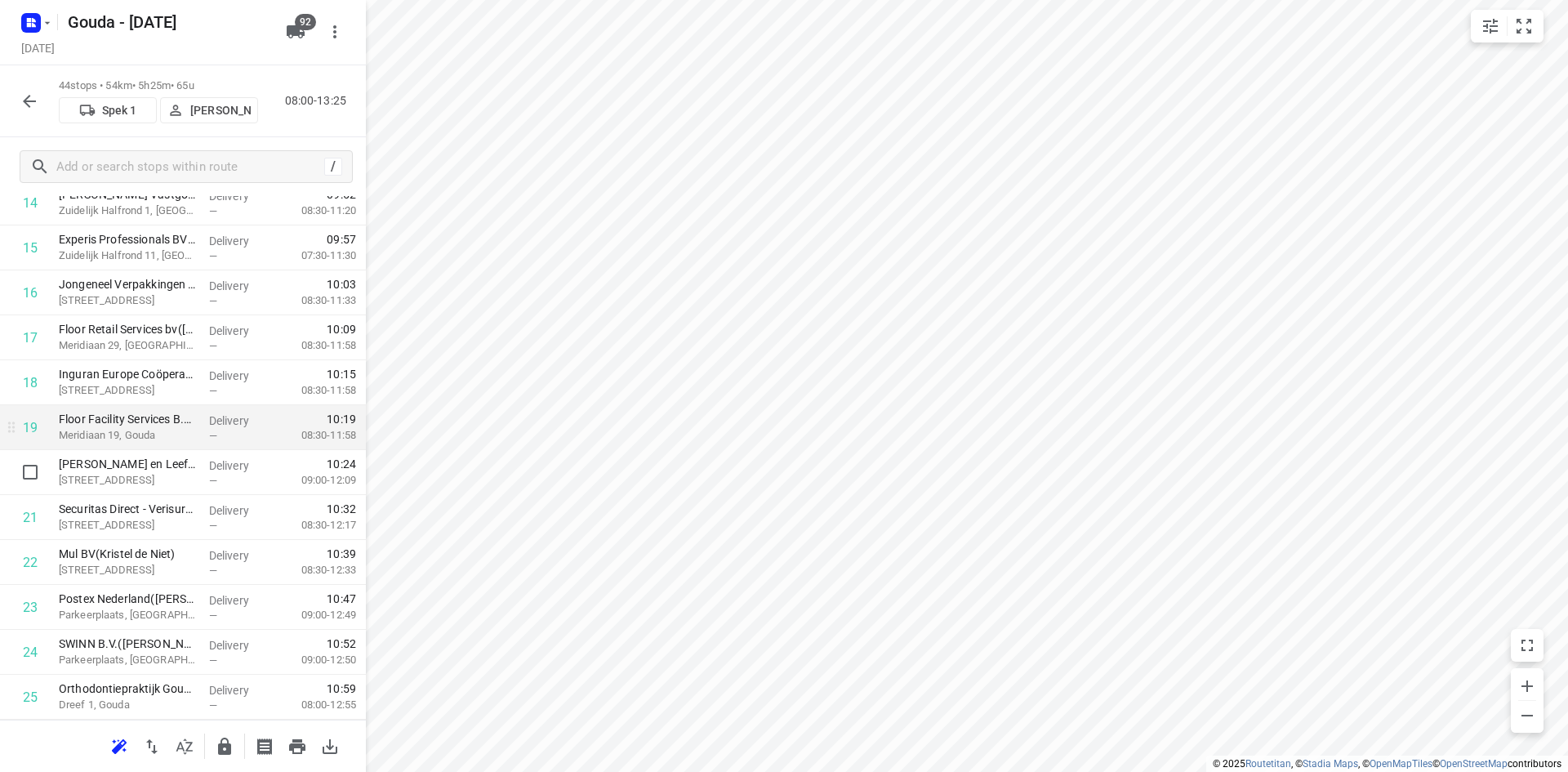
scroll to position [810, 0]
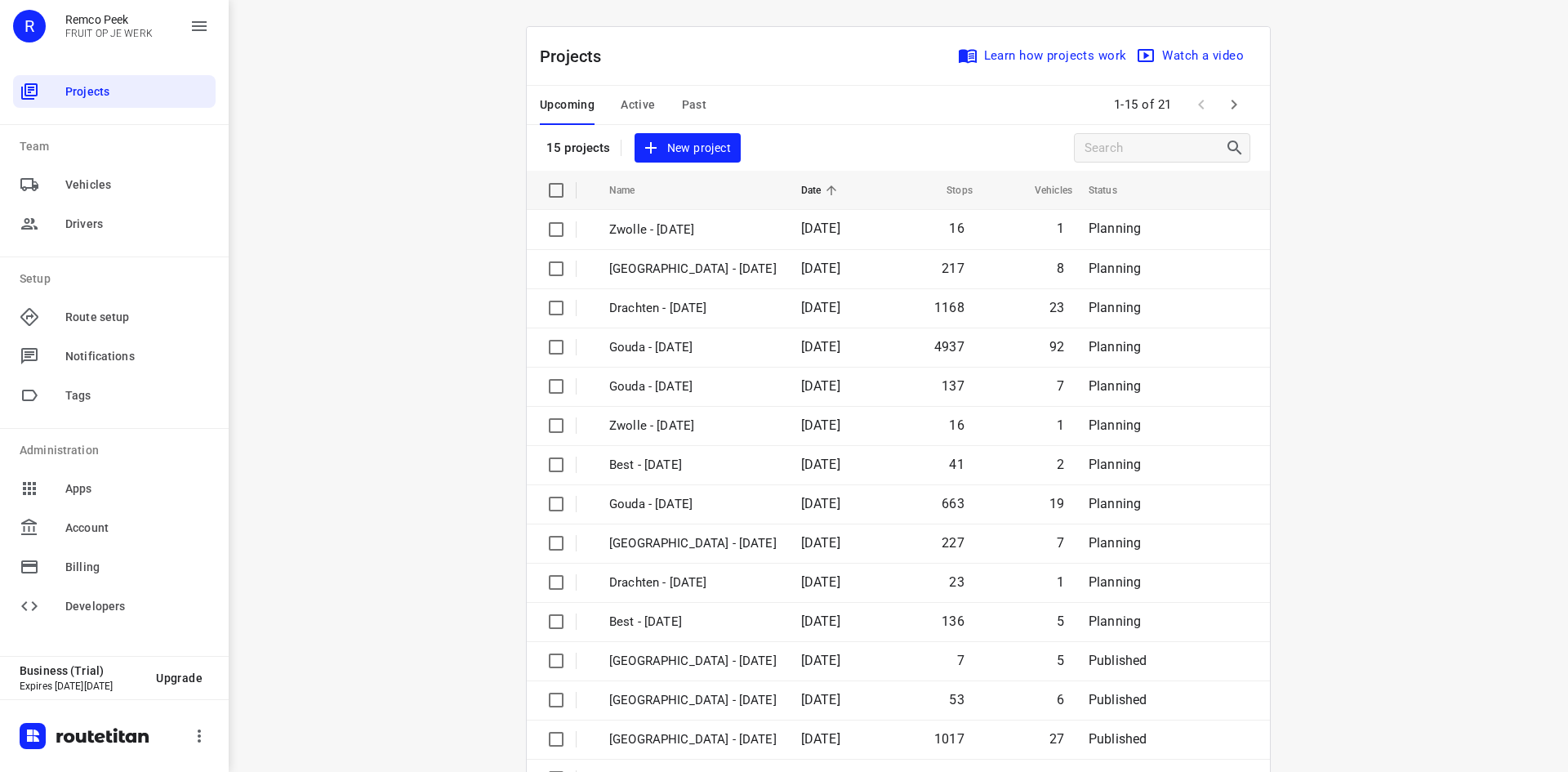
click at [684, 103] on span "Past" at bounding box center [694, 105] width 26 height 21
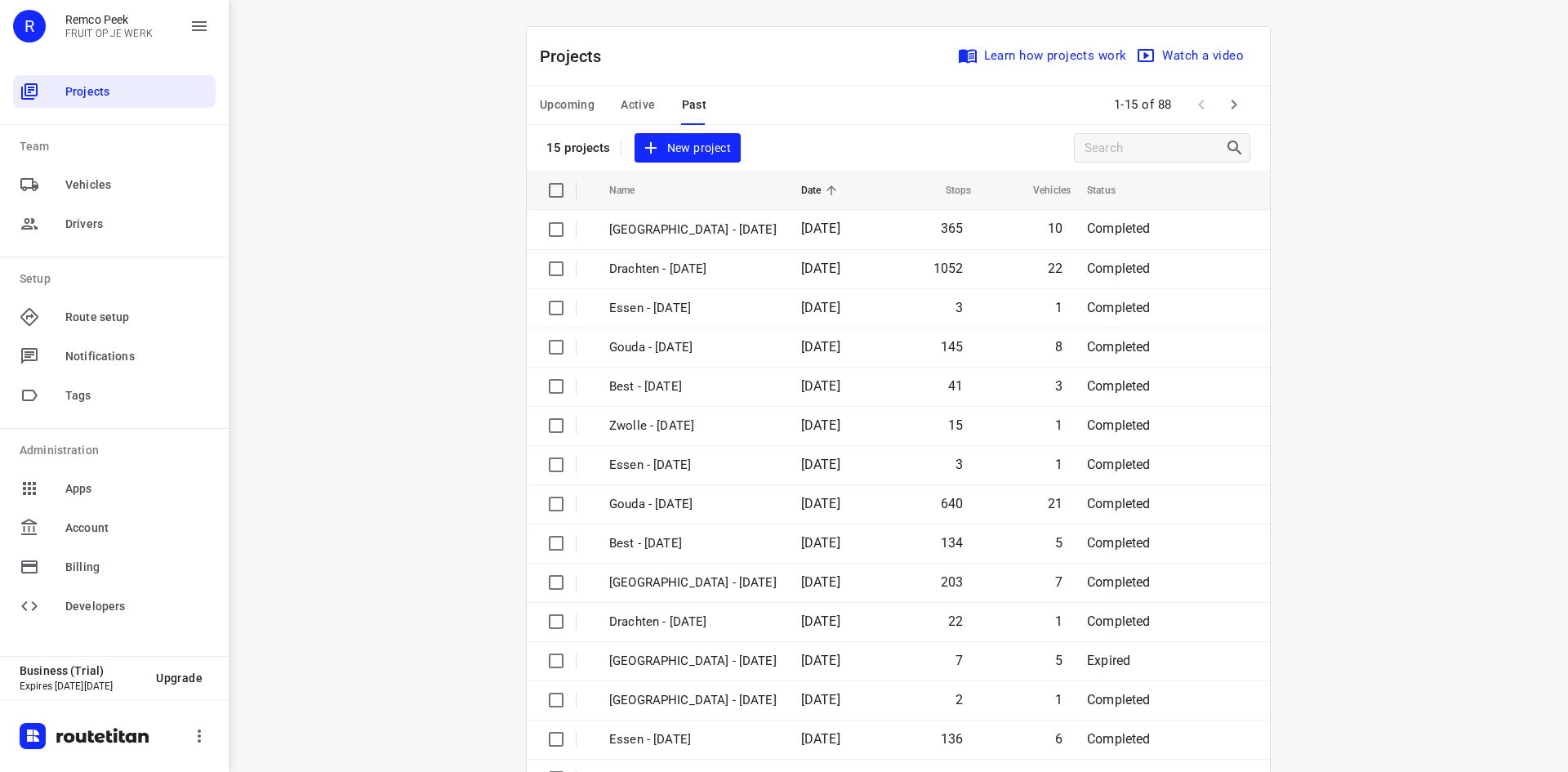
click at [1039, 156] on div "Projects Learn how projects work Watch a video 15 projects New project" at bounding box center [898, 99] width 743 height 144
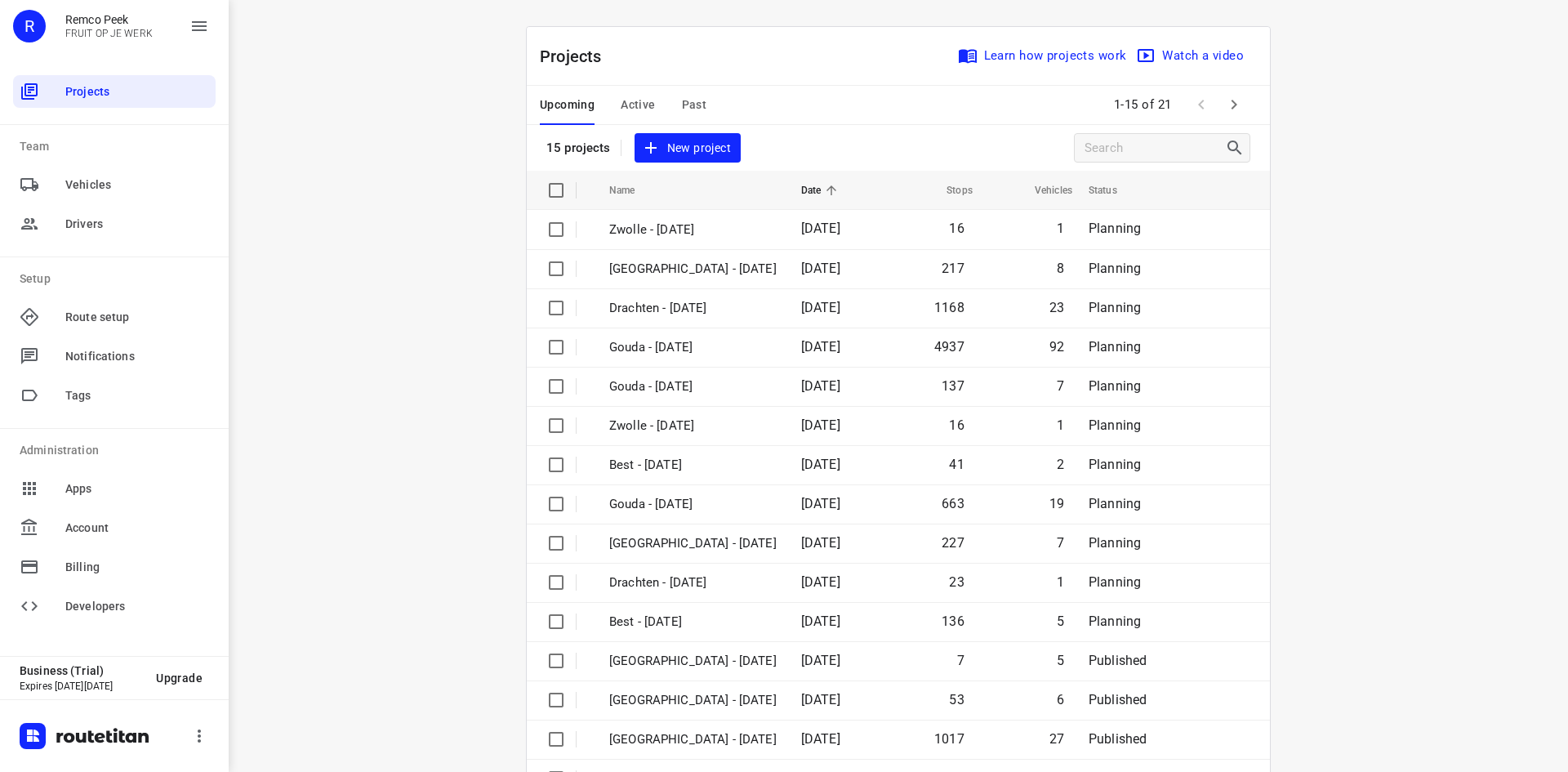
scroll to position [54, 0]
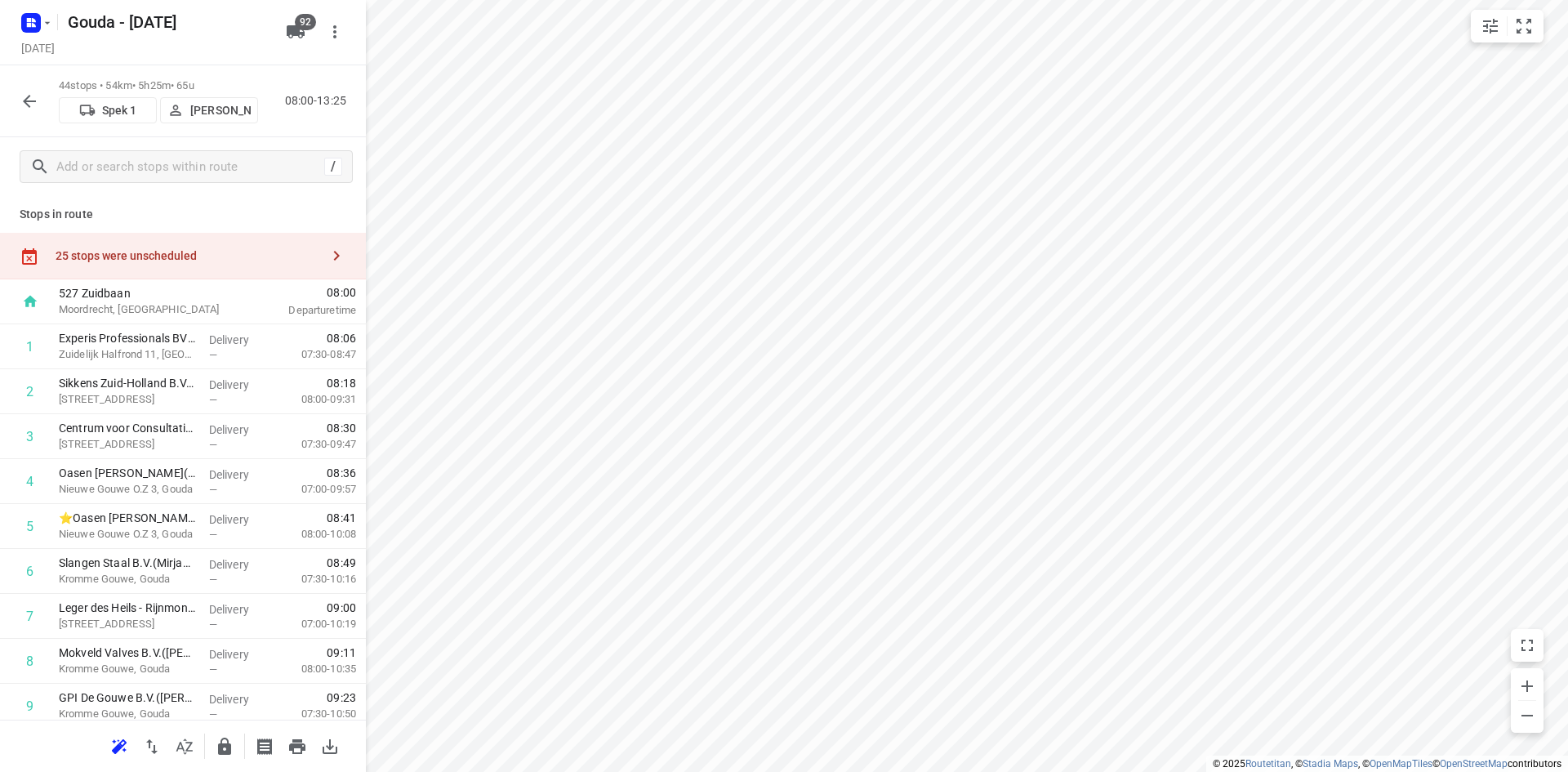
scroll to position [810, 0]
